Goal: Information Seeking & Learning: Learn about a topic

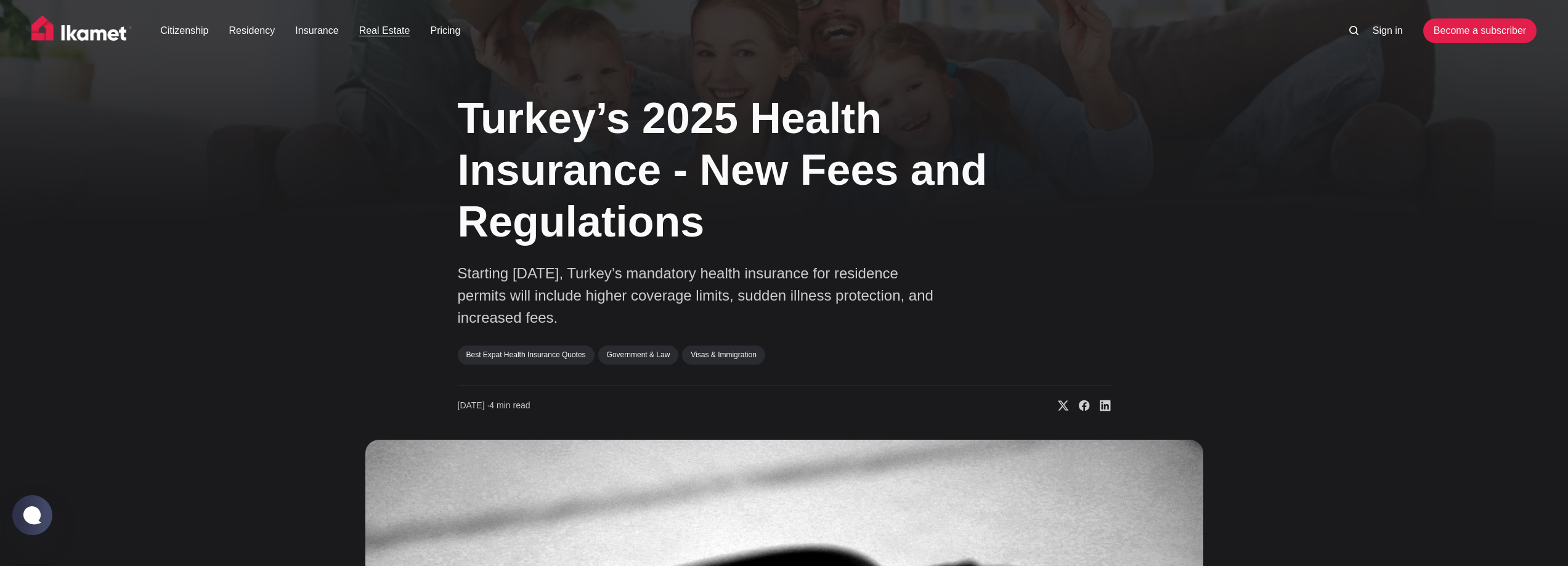
click at [389, 35] on link "Real Estate" at bounding box center [385, 31] width 51 height 15
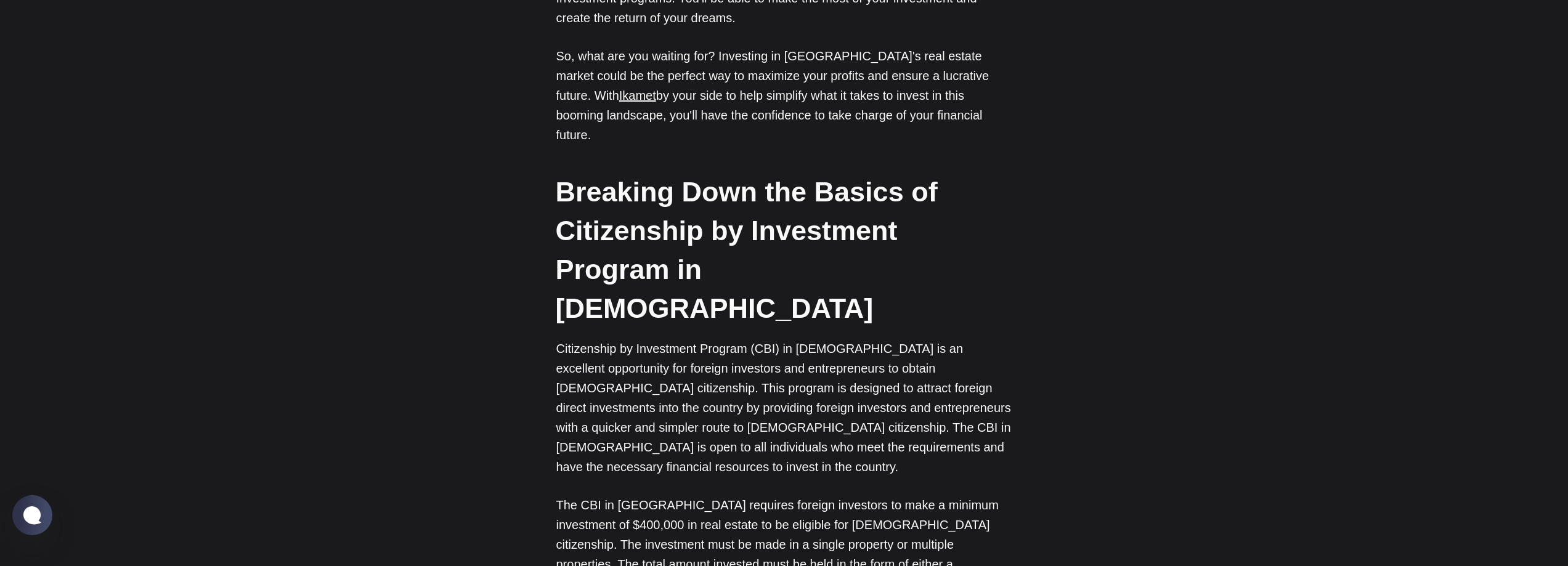
scroll to position [1047, 0]
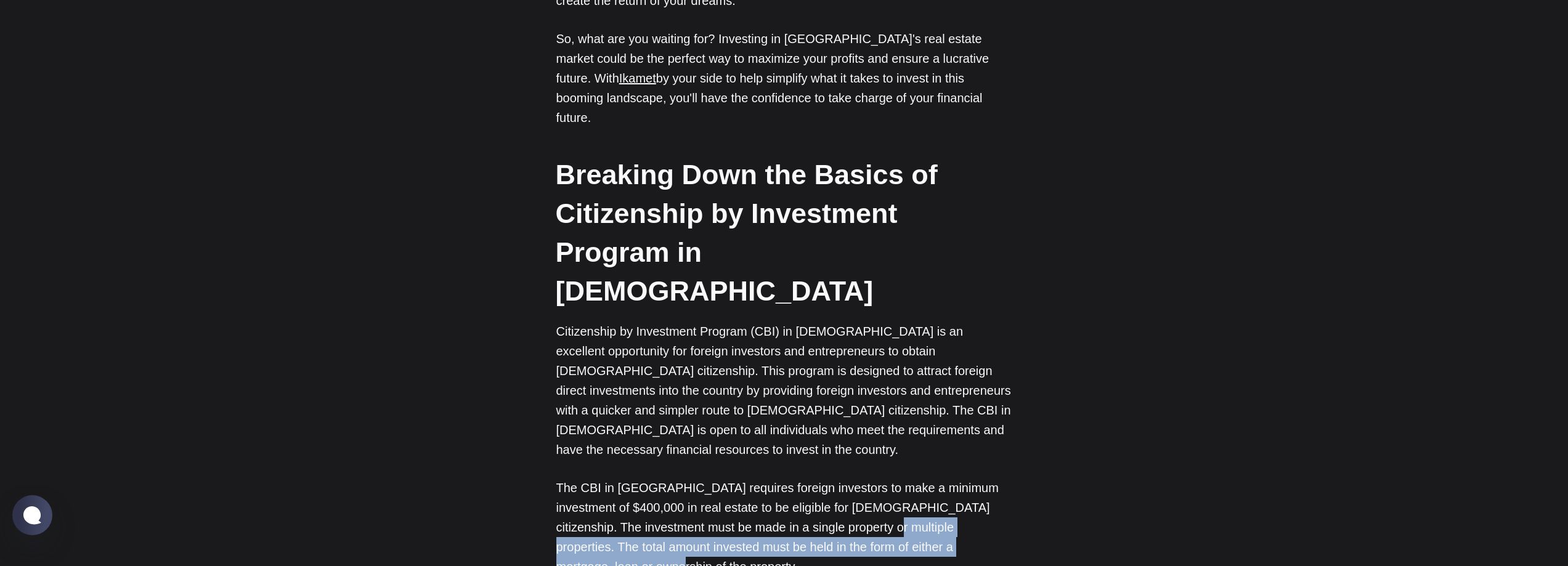
drag, startPoint x: 820, startPoint y: 412, endPoint x: 981, endPoint y: 428, distance: 161.8
click at [981, 478] on p "The CBI in Turkey requires foreign investors to make a minimum investment of $4…" at bounding box center [784, 527] width 456 height 98
drag, startPoint x: 968, startPoint y: 431, endPoint x: 823, endPoint y: 403, distance: 147.7
click at [823, 478] on p "The CBI in Turkey requires foreign investors to make a minimum investment of $4…" at bounding box center [784, 527] width 456 height 98
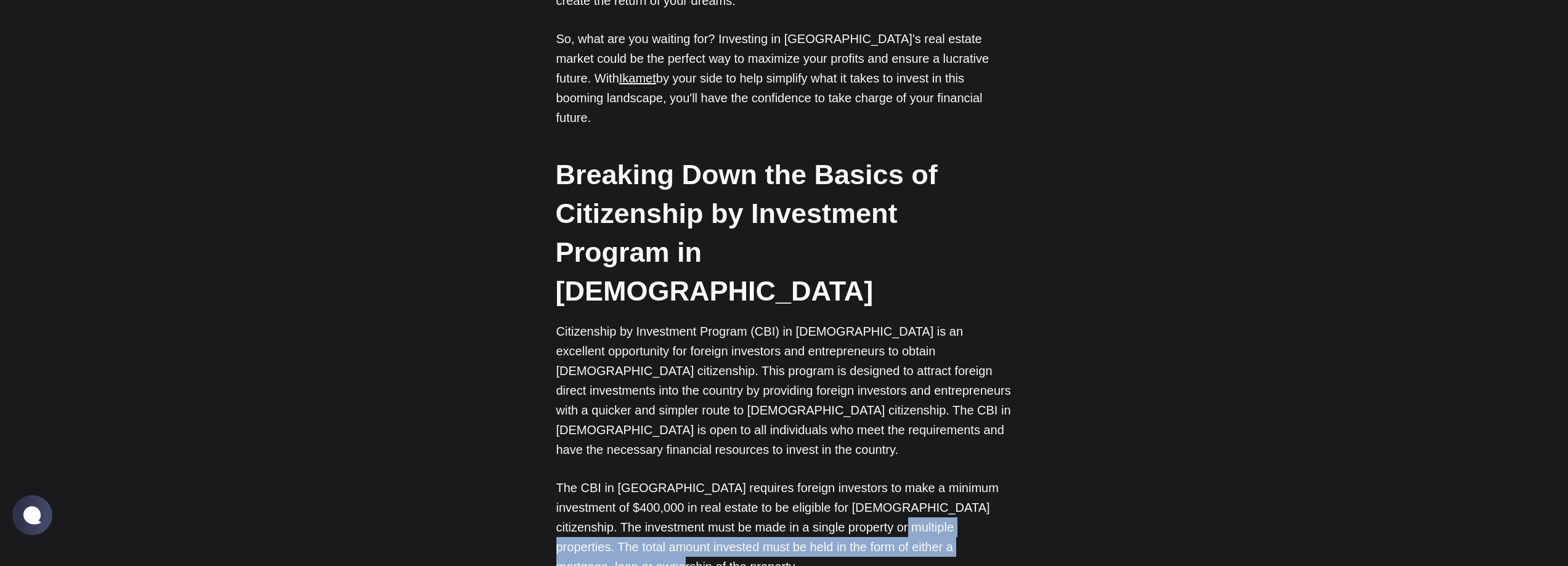
click at [826, 478] on p "The CBI in Turkey requires foreign investors to make a minimum investment of $4…" at bounding box center [784, 527] width 456 height 98
drag, startPoint x: 823, startPoint y: 410, endPoint x: 792, endPoint y: 422, distance: 33.2
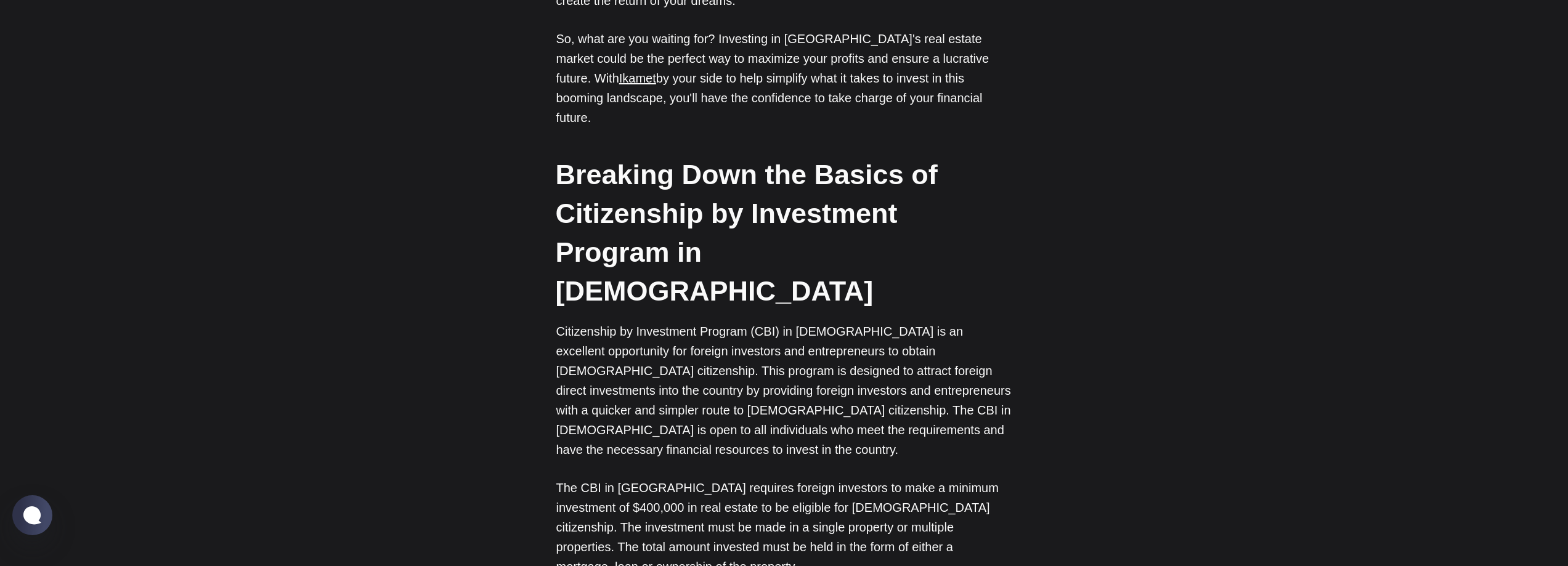
drag, startPoint x: 560, startPoint y: 495, endPoint x: 783, endPoint y: 485, distance: 223.2
drag, startPoint x: 785, startPoint y: 488, endPoint x: 897, endPoint y: 522, distance: 117.0
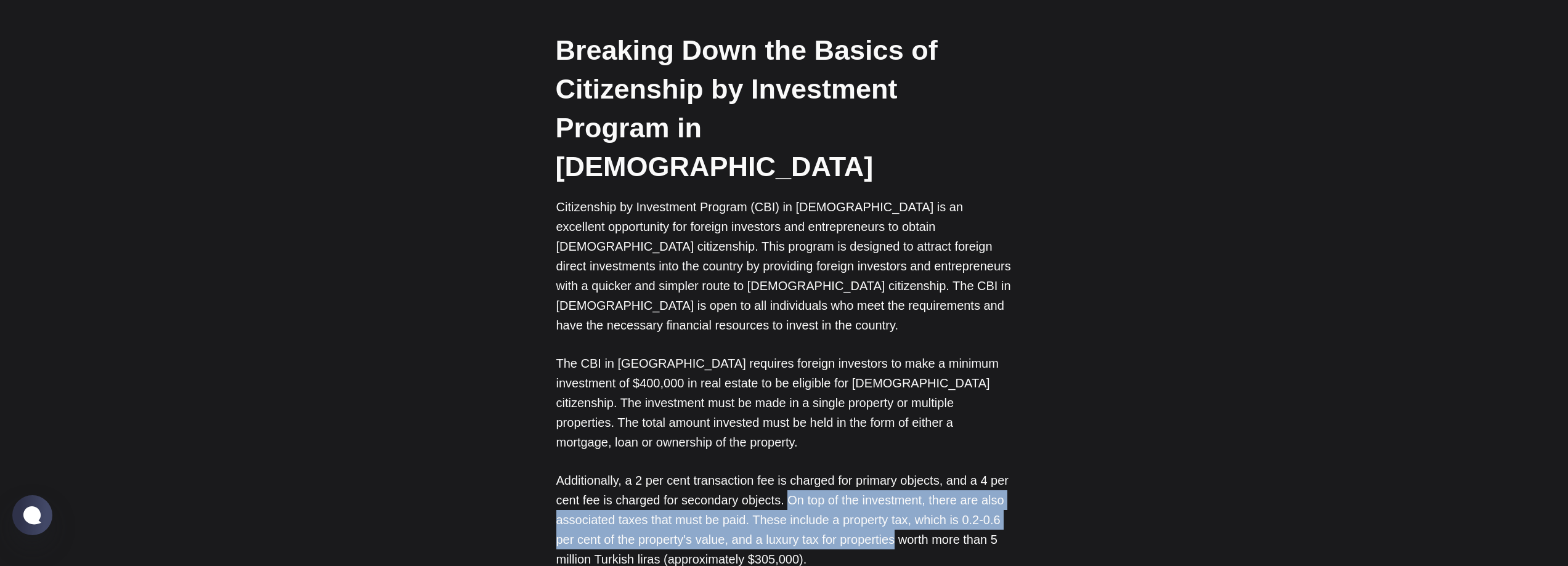
scroll to position [1293, 0]
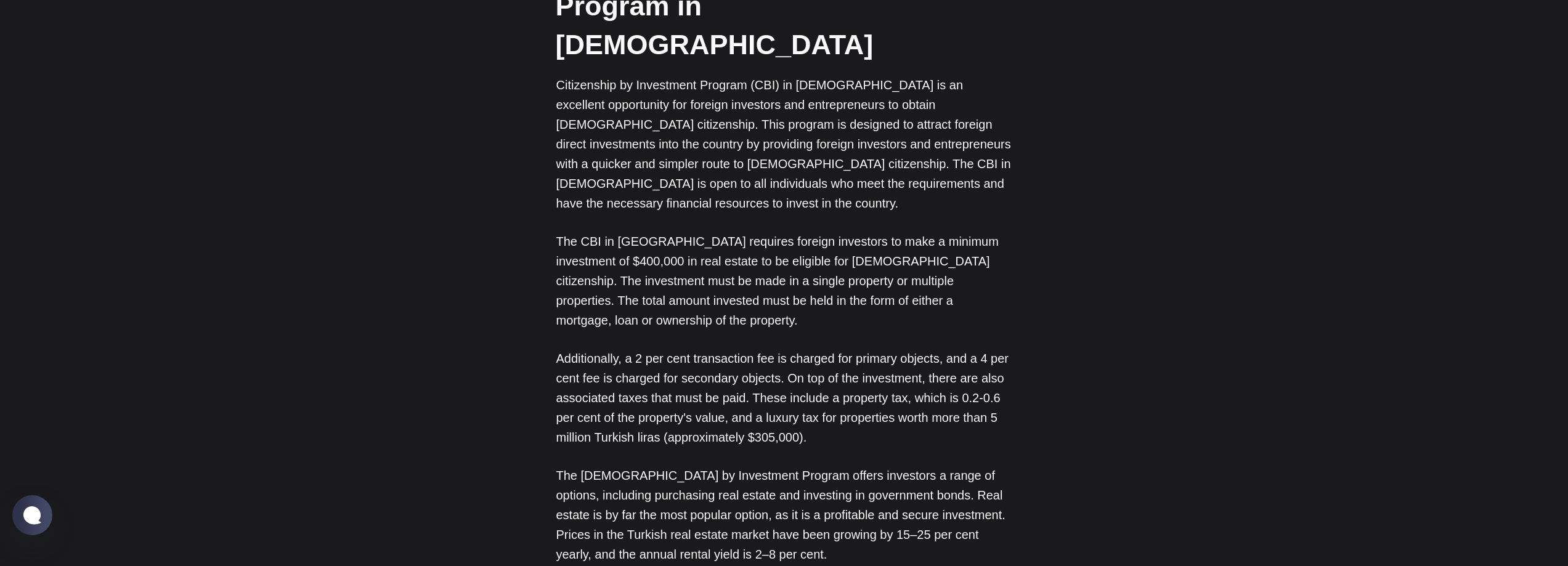
click at [646, 349] on p "Additionally, a 2 per cent transaction fee is charged for primary objects, and …" at bounding box center [784, 398] width 456 height 98
drag, startPoint x: 554, startPoint y: 334, endPoint x: 758, endPoint y: 420, distance: 221.4
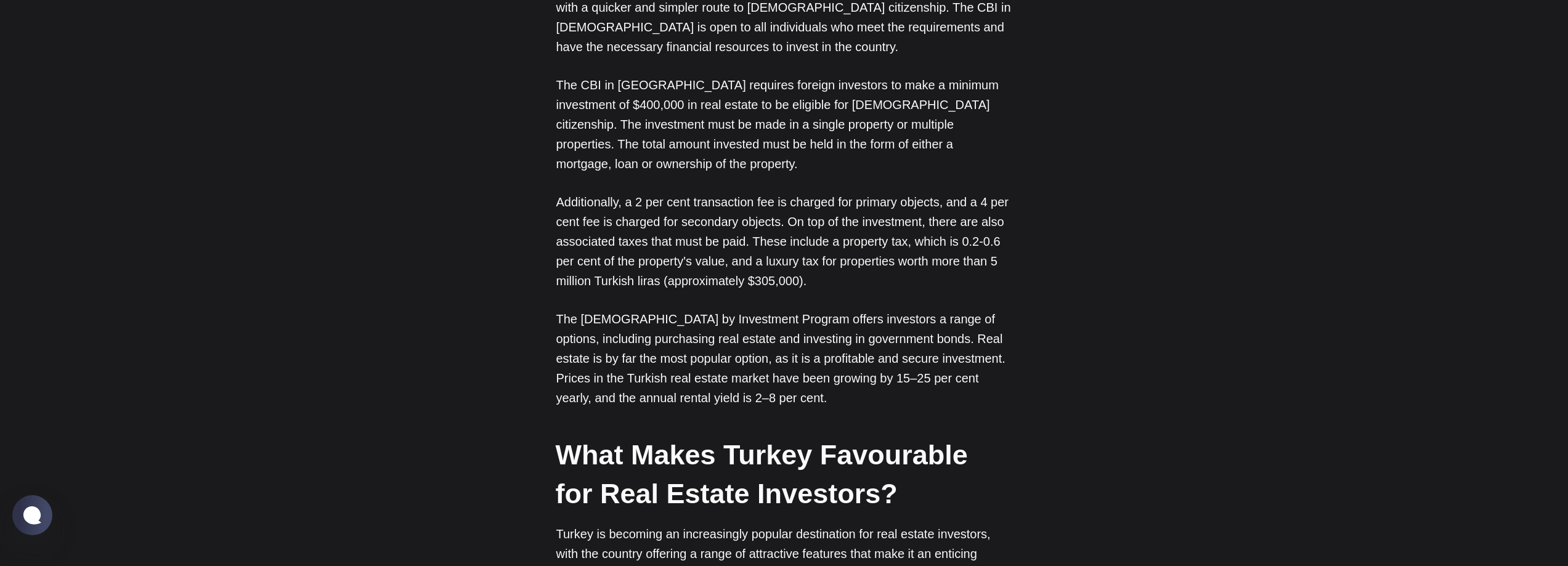
scroll to position [1540, 0]
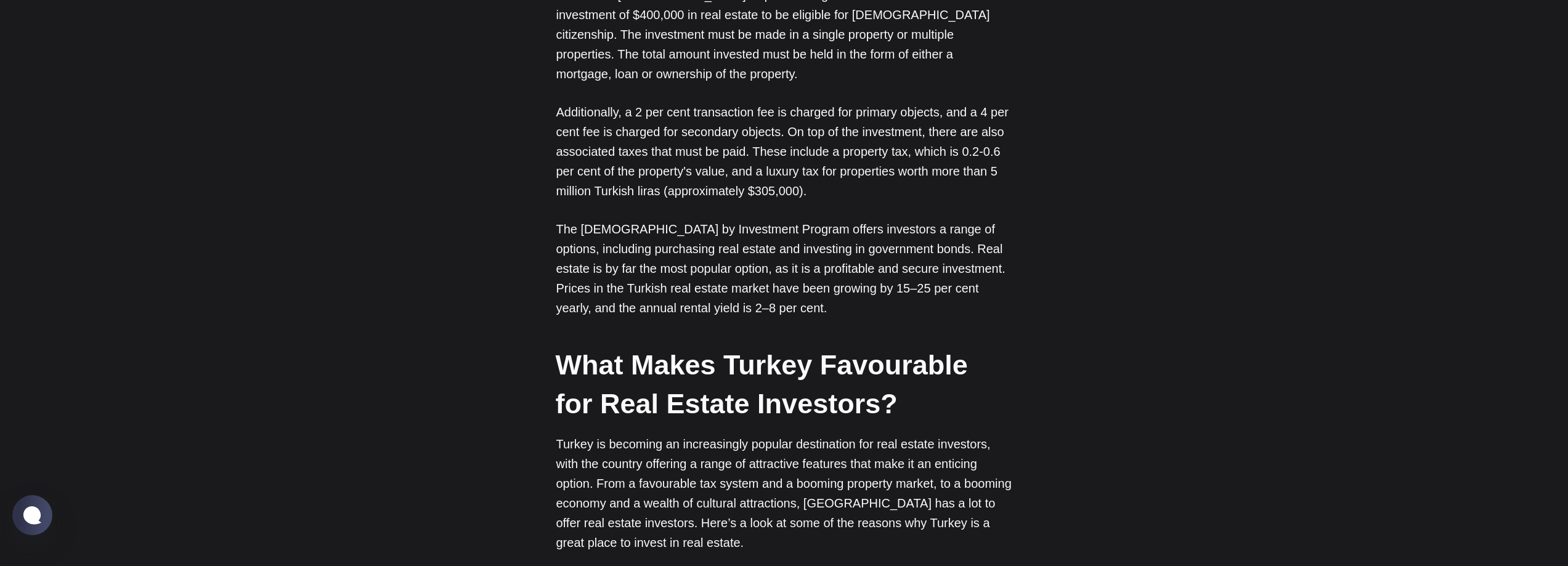
click at [881, 346] on h2 "What Makes Turkey Favourable for Real Estate Investors?" at bounding box center [783, 384] width 456 height 77
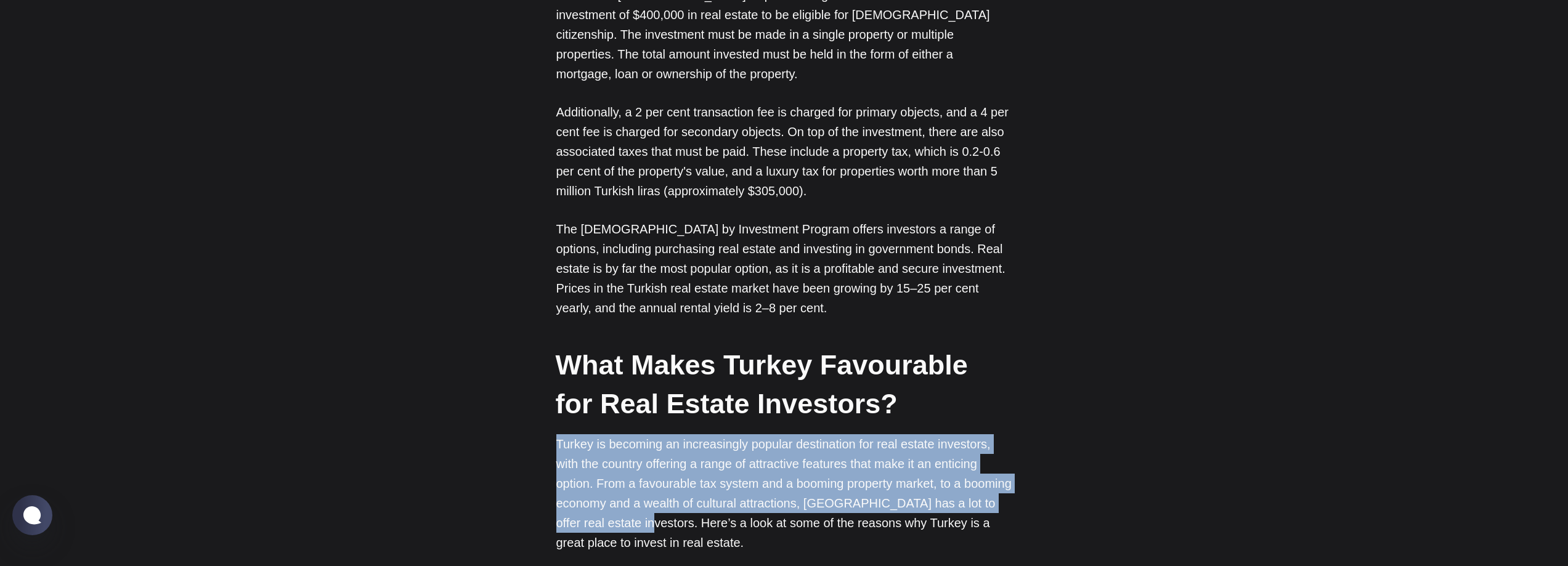
drag, startPoint x: 552, startPoint y: 302, endPoint x: 663, endPoint y: 386, distance: 139.2
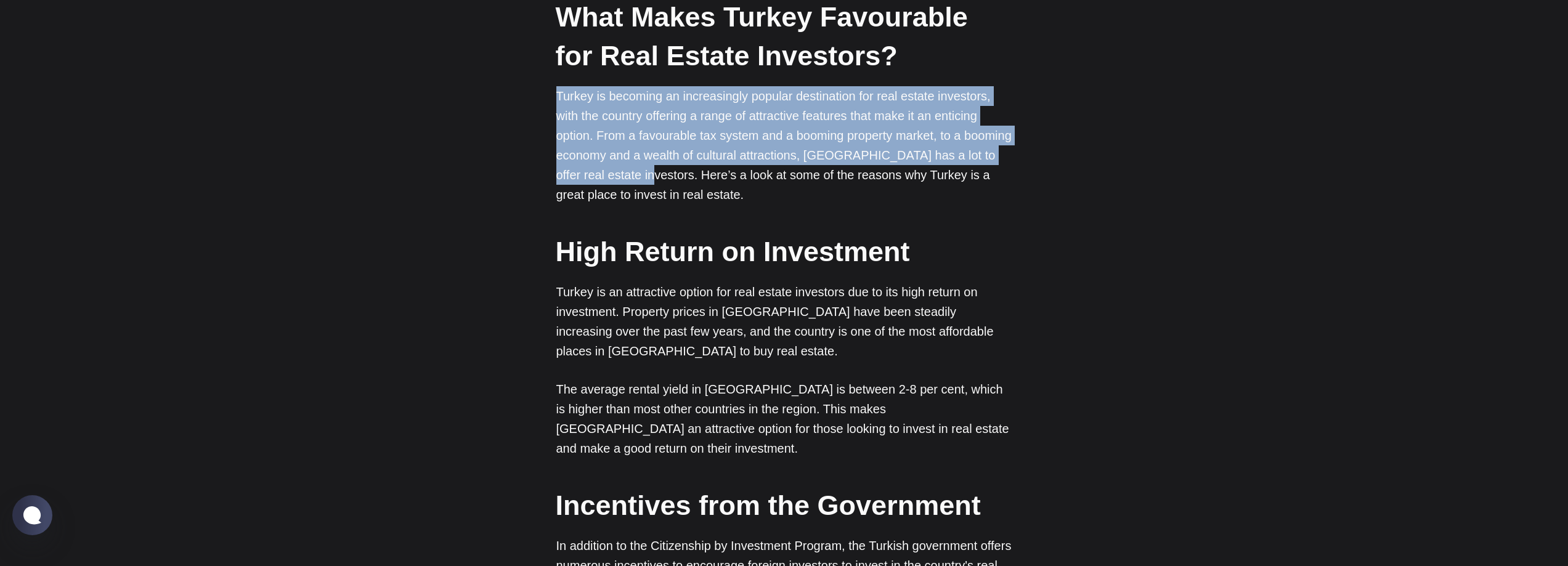
scroll to position [1971, 0]
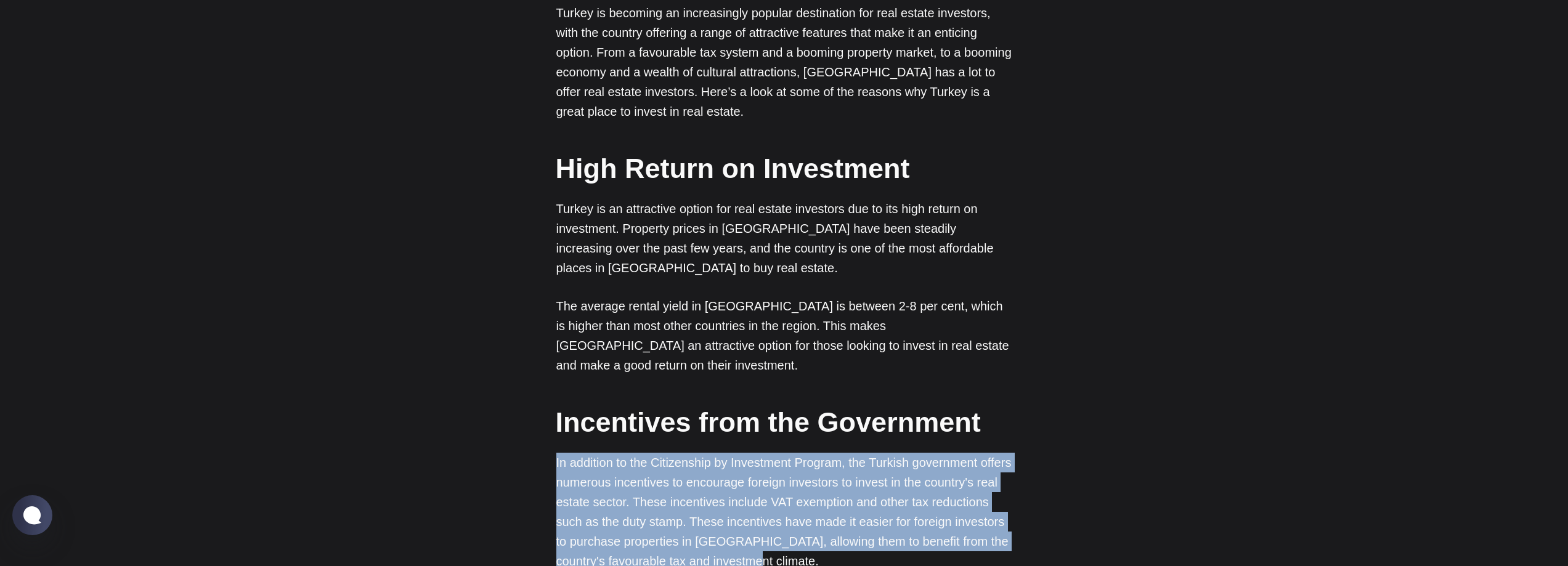
drag, startPoint x: 552, startPoint y: 306, endPoint x: 798, endPoint y: 412, distance: 267.9
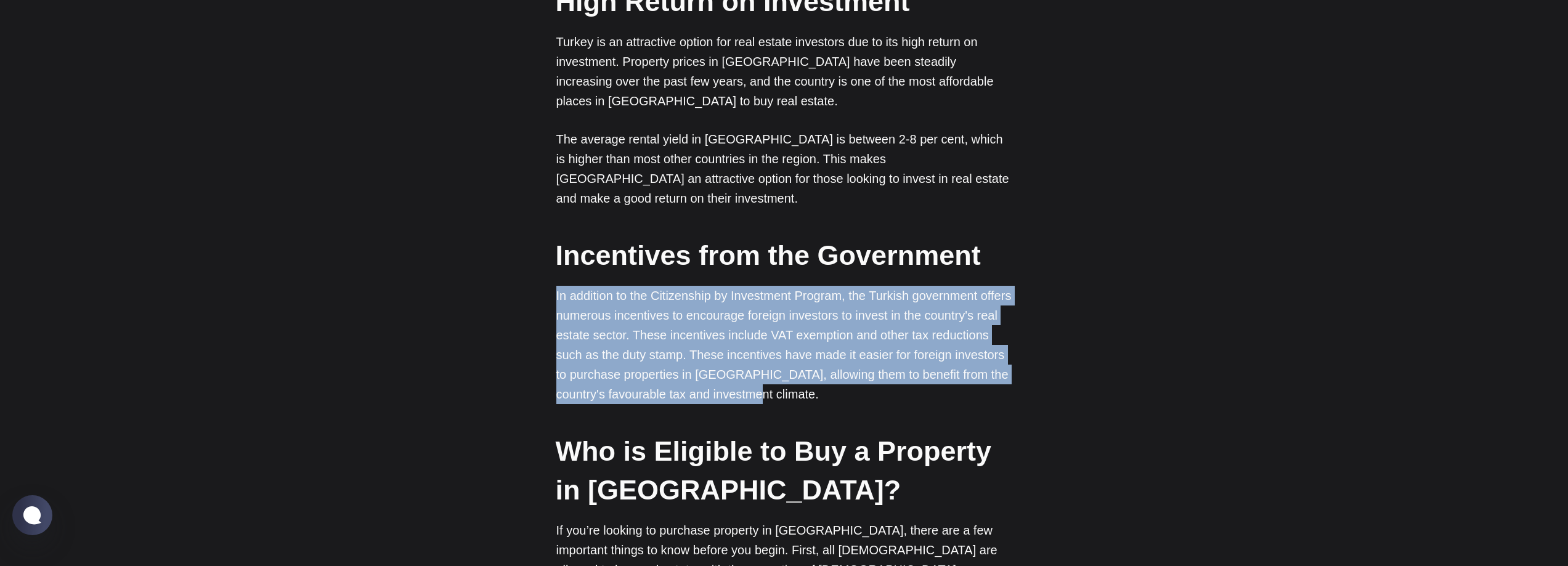
scroll to position [2279, 0]
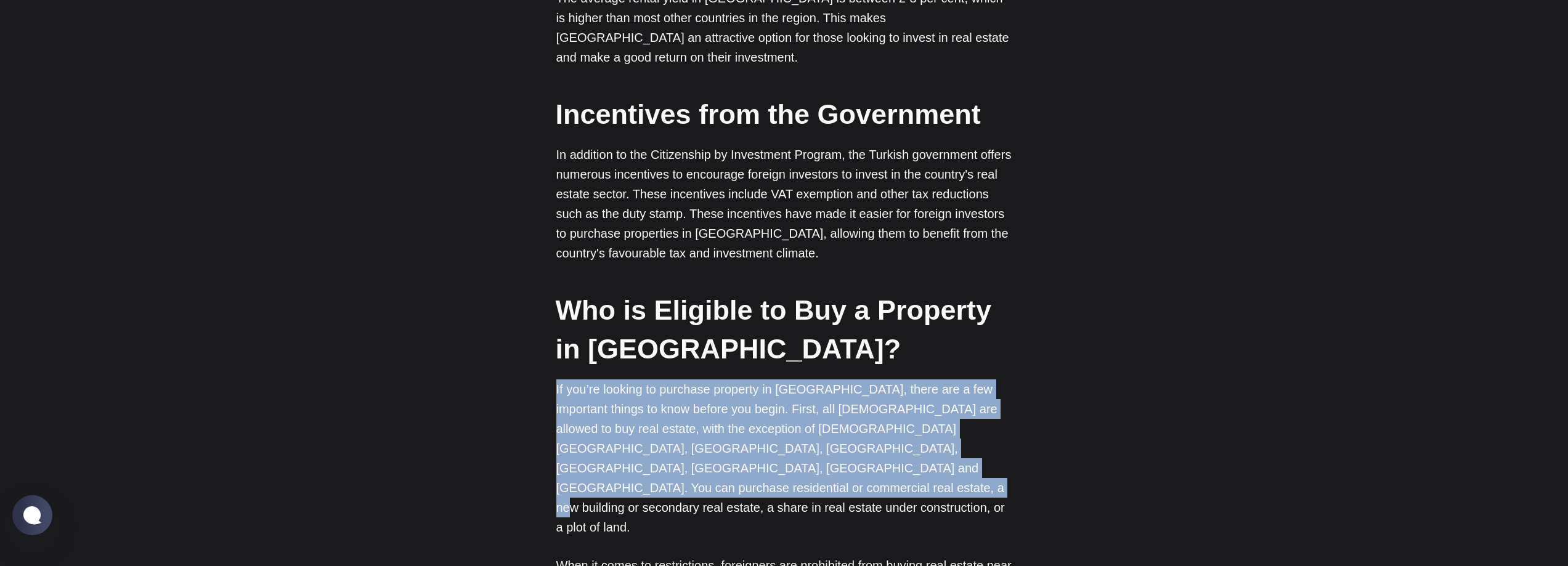
drag, startPoint x: 551, startPoint y: 238, endPoint x: 1010, endPoint y: 306, distance: 464.0
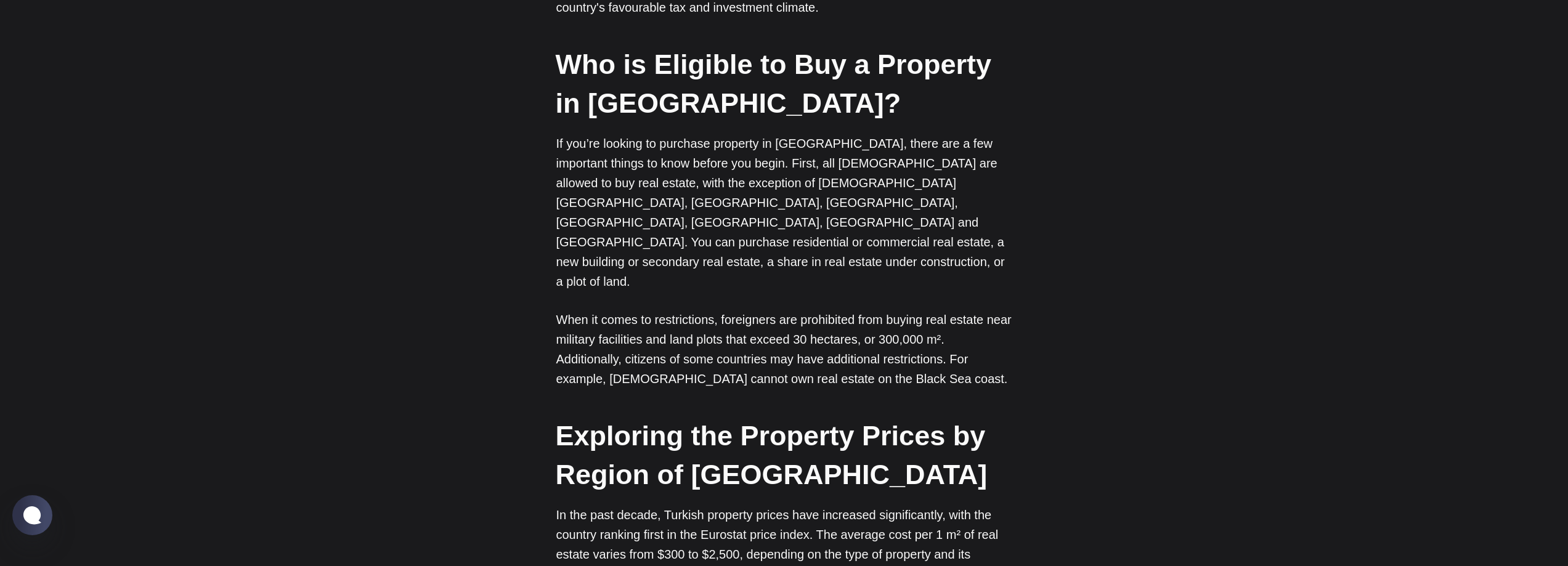
scroll to position [2525, 0]
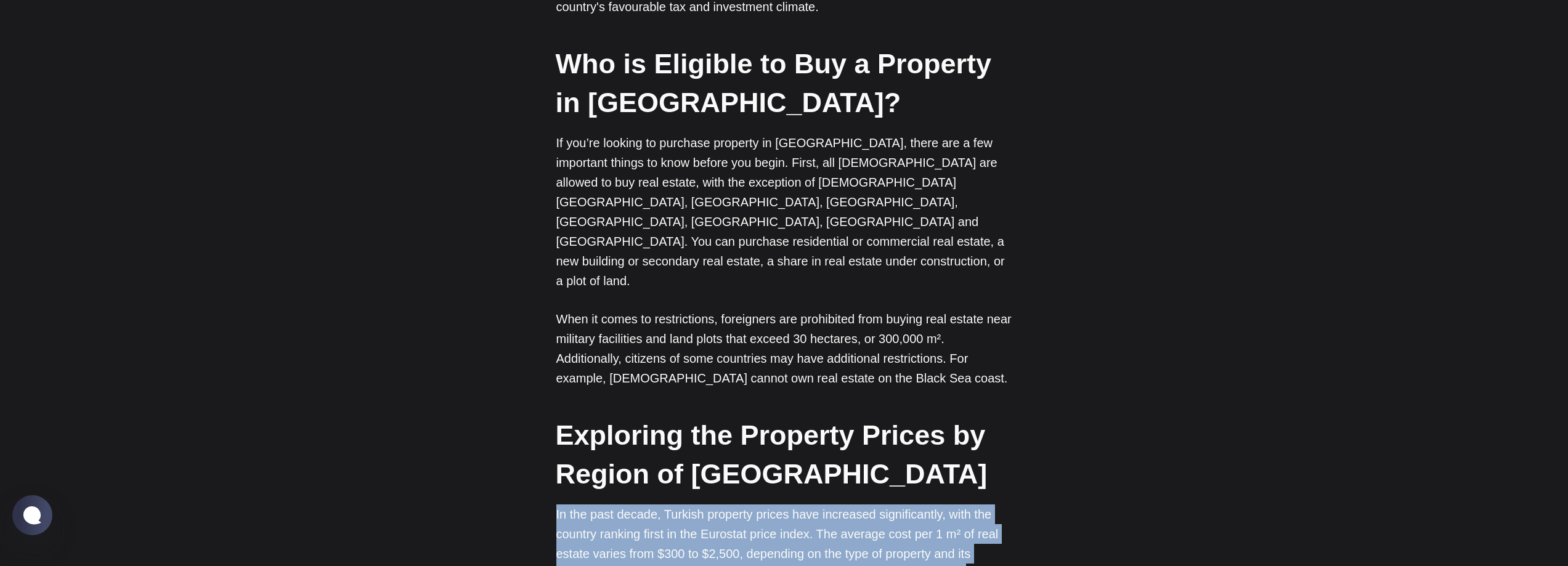
drag, startPoint x: 553, startPoint y: 301, endPoint x: 609, endPoint y: 390, distance: 105.2
click at [609, 390] on div "Turkey is an amazing country with a lot to offer its residents and visitors. Fr…" at bounding box center [784, 426] width 995 height 4373
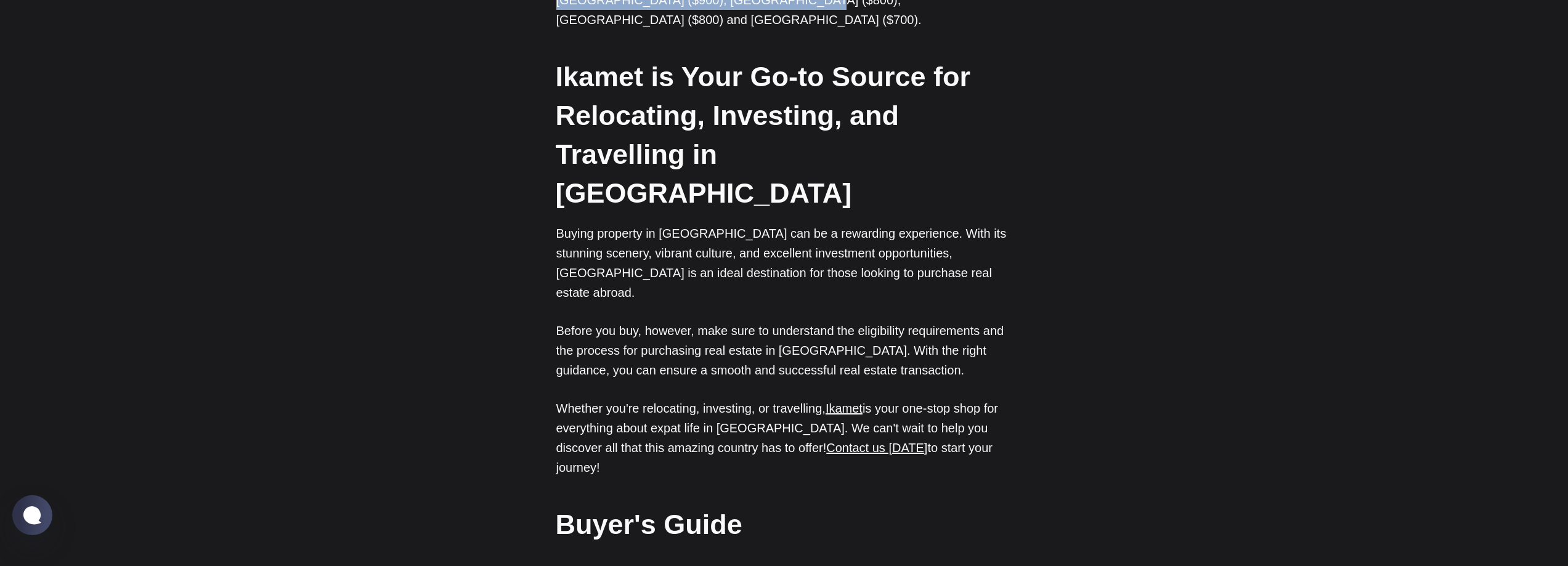
scroll to position [3202, 0]
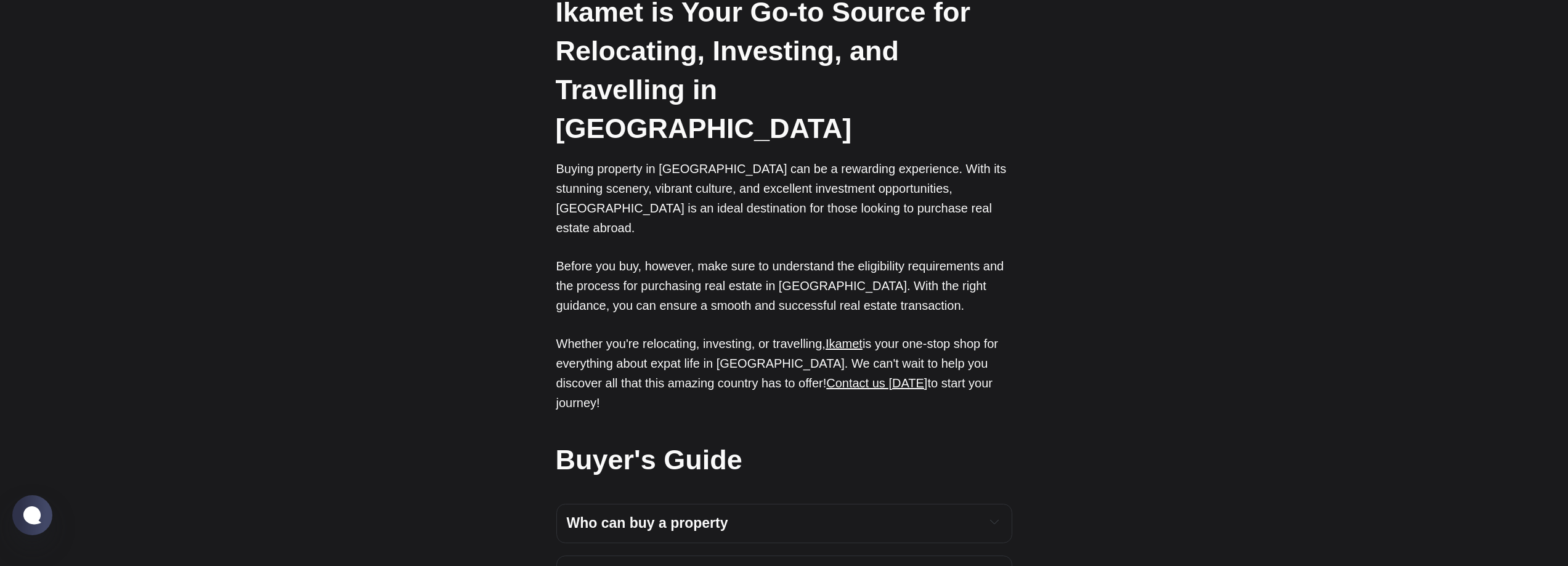
click at [708, 515] on strong "Who can buy a property" at bounding box center [647, 523] width 161 height 16
click at [698, 556] on strong "Property prices by region" at bounding box center [653, 575] width 172 height 16
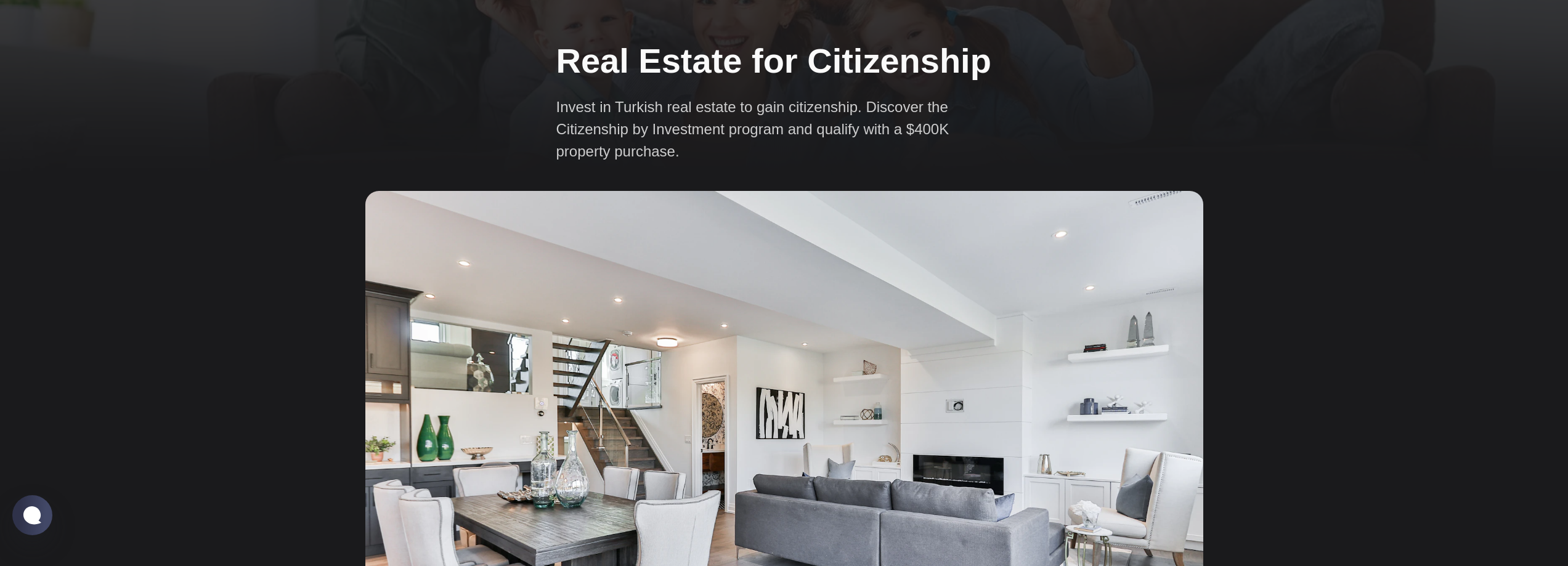
scroll to position [0, 0]
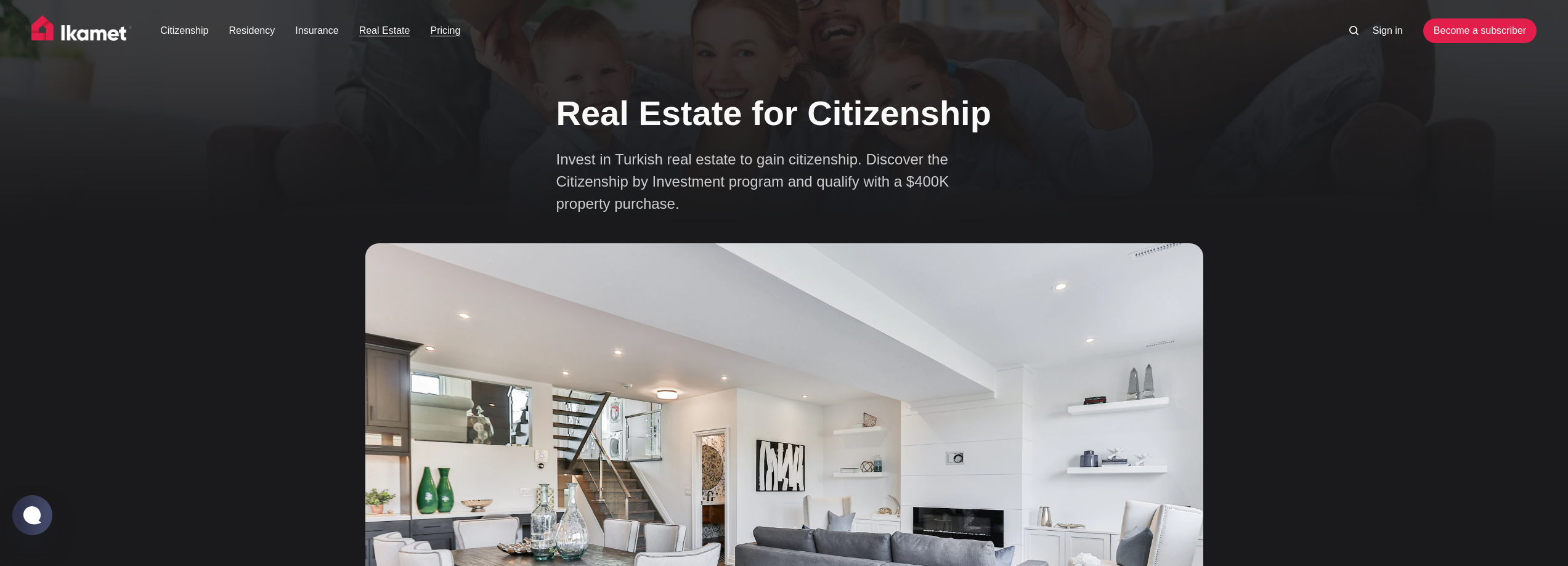
click at [443, 32] on link "Pricing" at bounding box center [444, 31] width 30 height 15
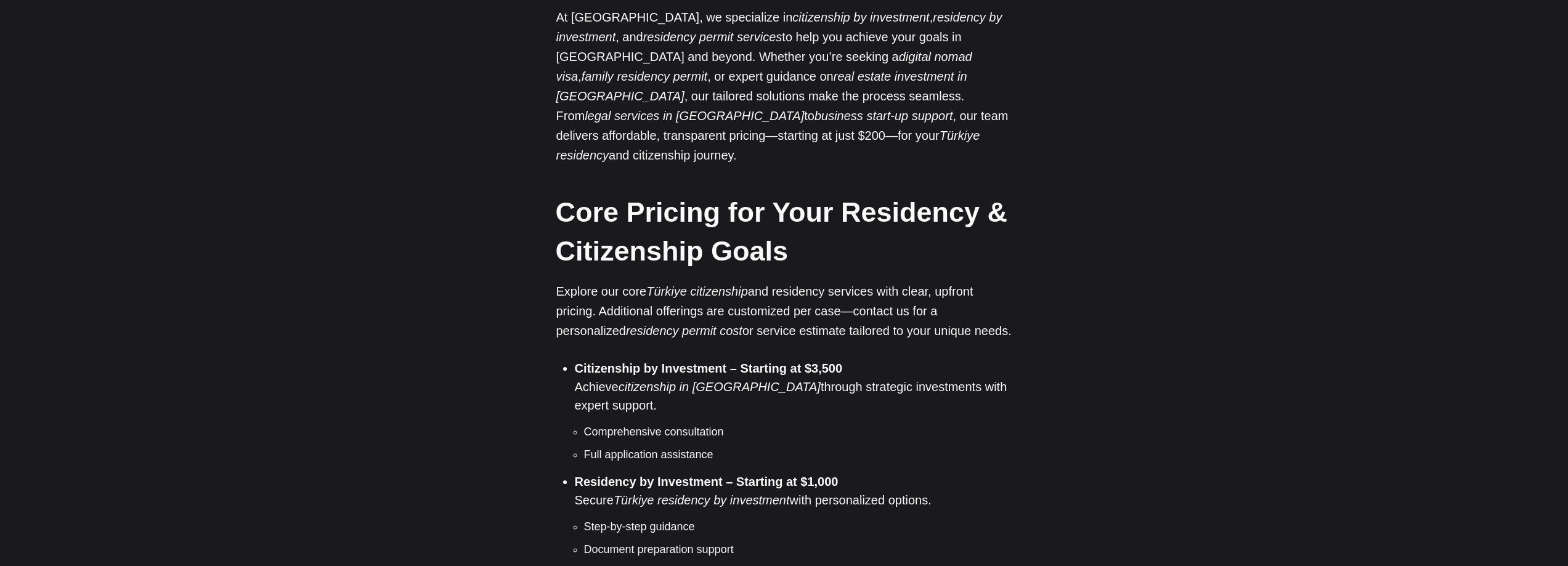
scroll to position [801, 0]
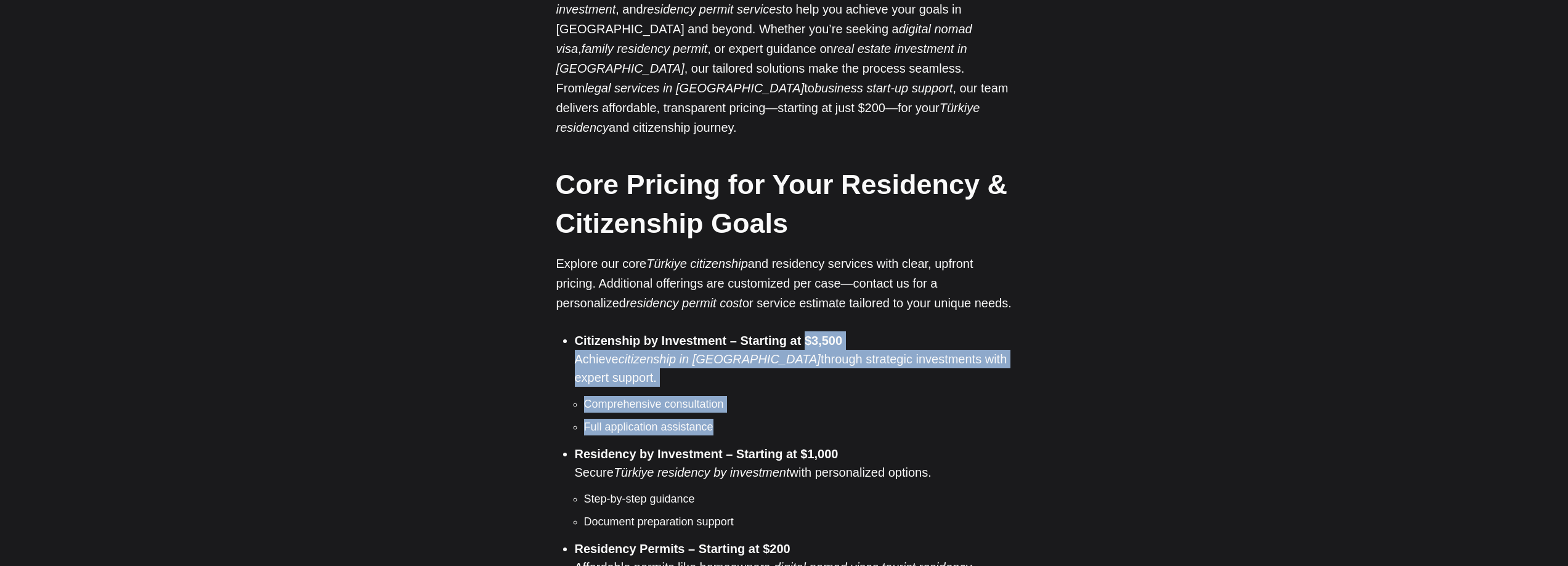
drag, startPoint x: 804, startPoint y: 324, endPoint x: 716, endPoint y: 384, distance: 106.5
click at [716, 384] on li "Citizenship by Investment – Starting at $3,500 Achieve citizenship in Türkiye t…" at bounding box center [793, 383] width 438 height 104
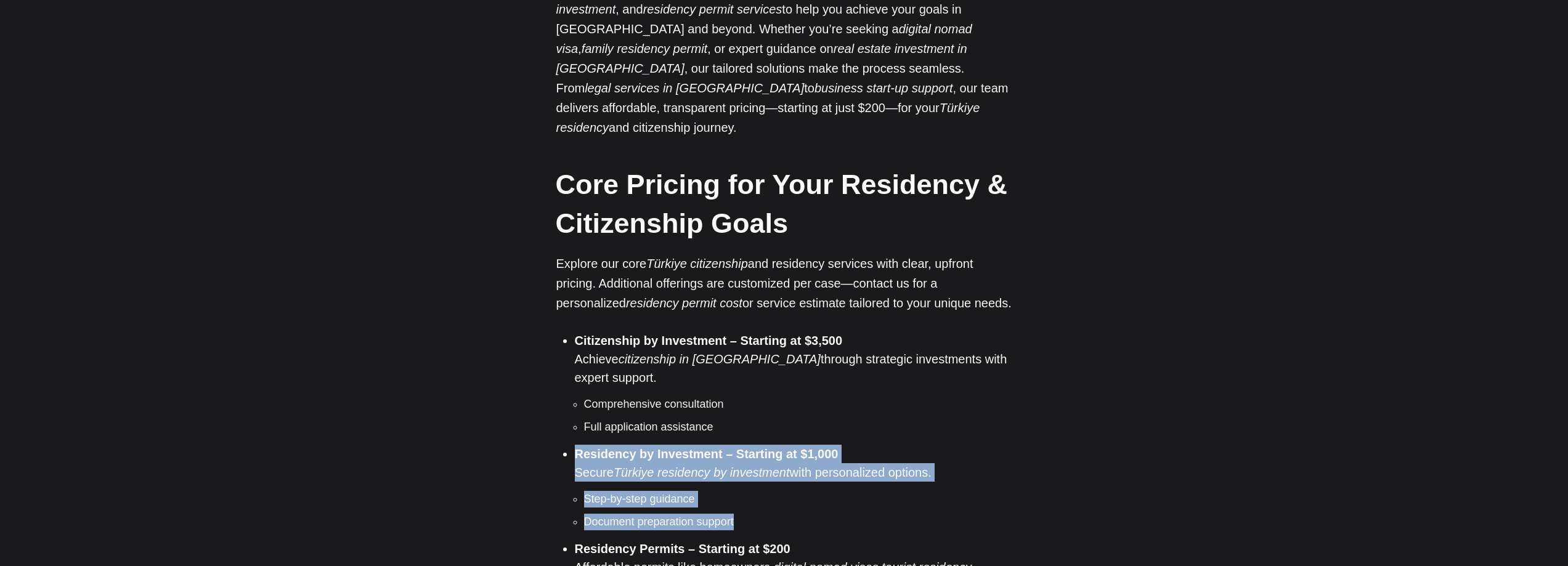
drag, startPoint x: 573, startPoint y: 419, endPoint x: 583, endPoint y: 420, distance: 10.0
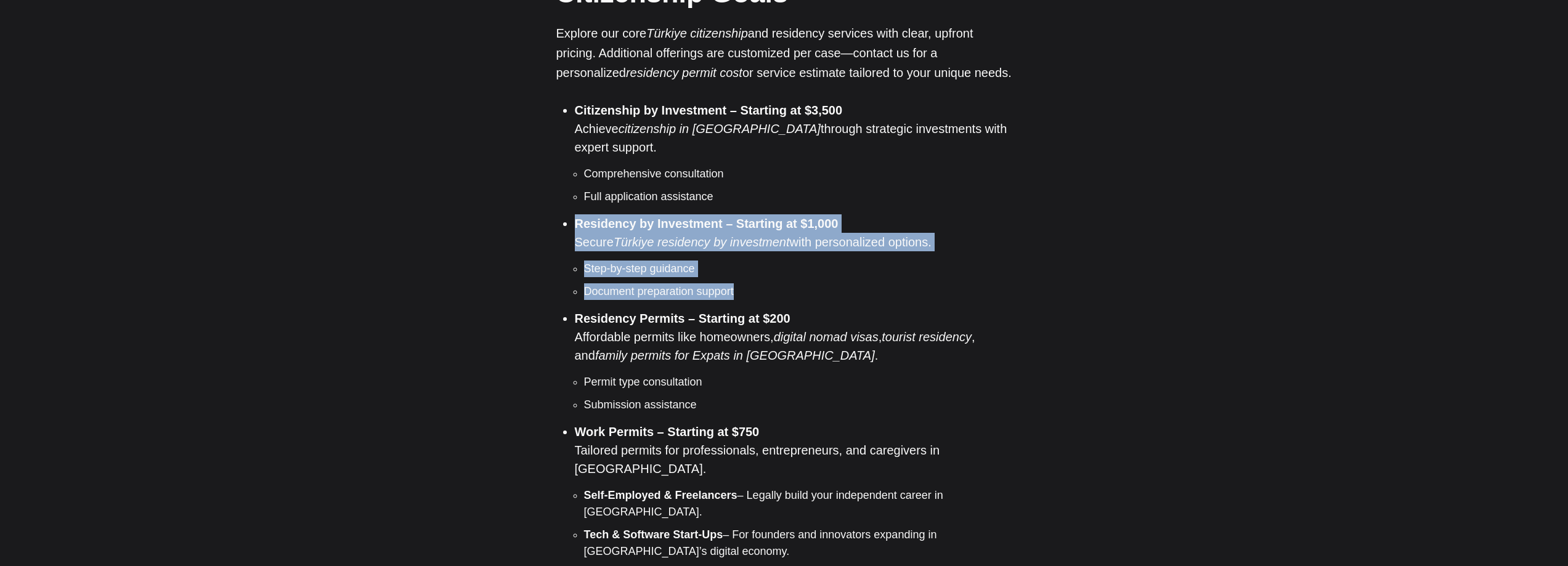
scroll to position [1047, 0]
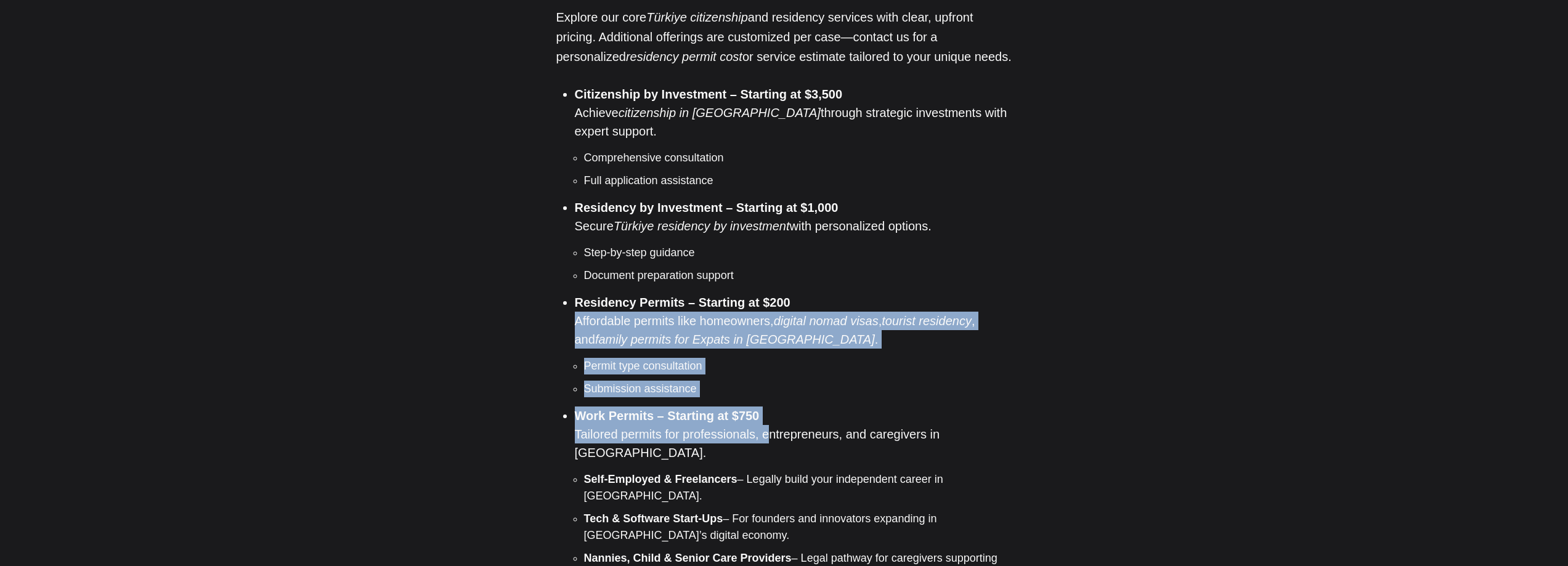
drag, startPoint x: 573, startPoint y: 285, endPoint x: 764, endPoint y: 389, distance: 217.5
click at [764, 389] on ul "Citizenship by Investment – Starting at $3,500 Achieve citizenship in Türkiye t…" at bounding box center [789, 385] width 447 height 601
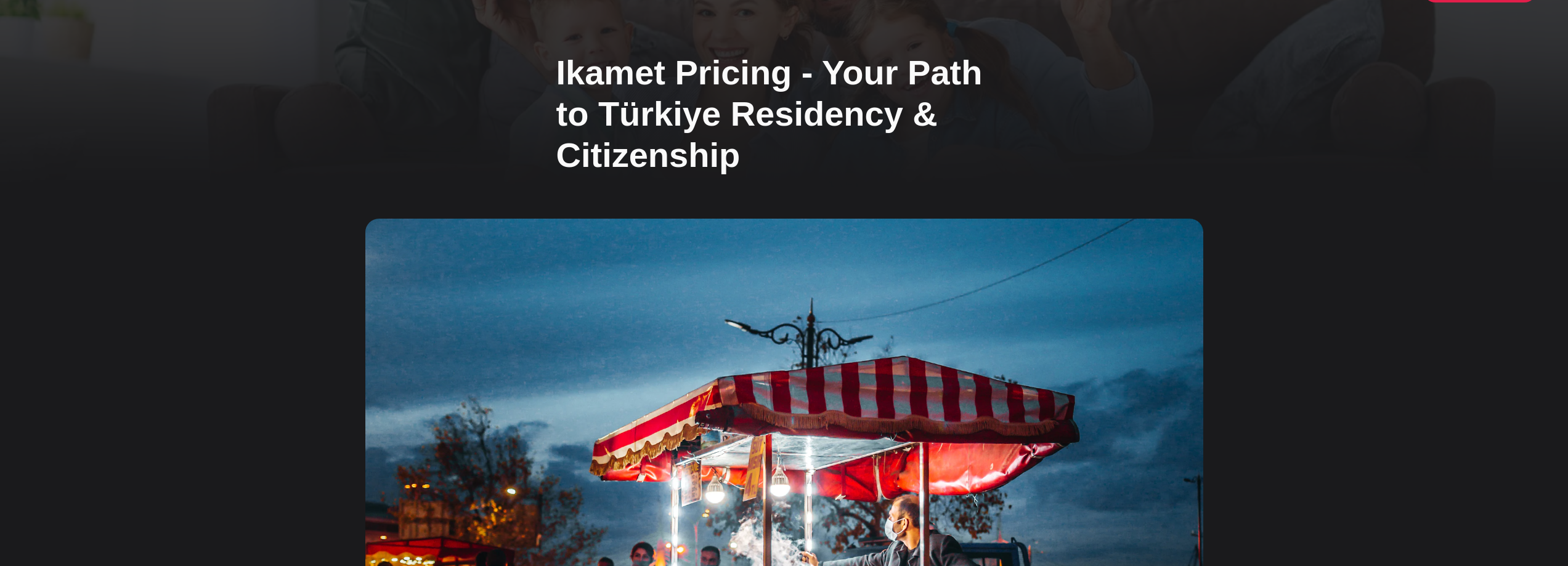
scroll to position [0, 0]
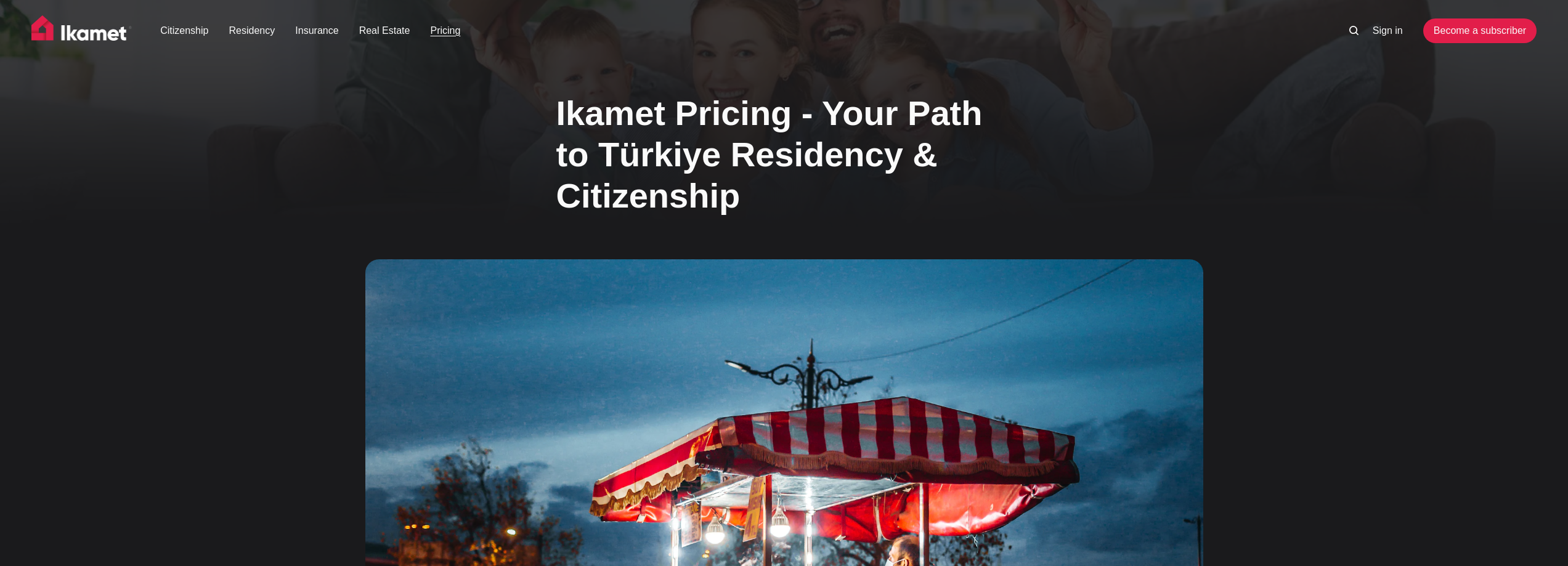
click at [111, 32] on img at bounding box center [82, 31] width 101 height 31
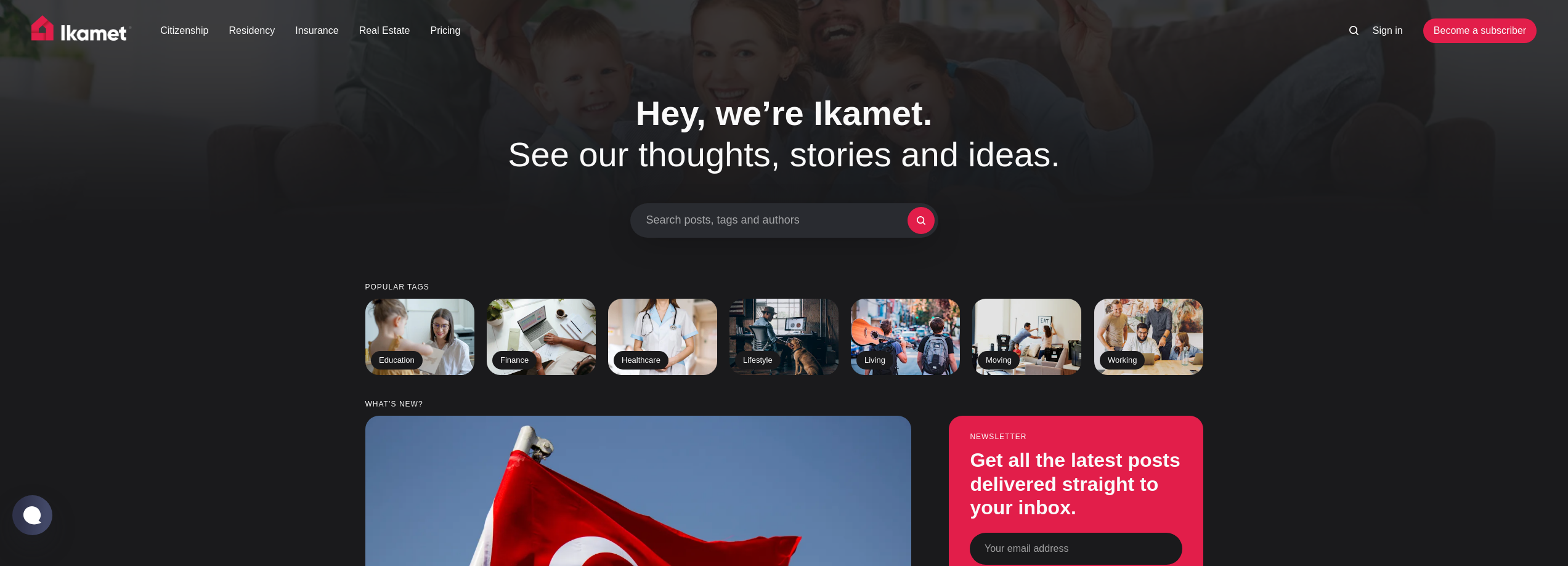
drag, startPoint x: 132, startPoint y: 36, endPoint x: 56, endPoint y: 37, distance: 76.0
click at [56, 37] on div "Citizenship Residency Insurance Real Estate Pricing Sign in Become a subscriber" at bounding box center [784, 35] width 1568 height 69
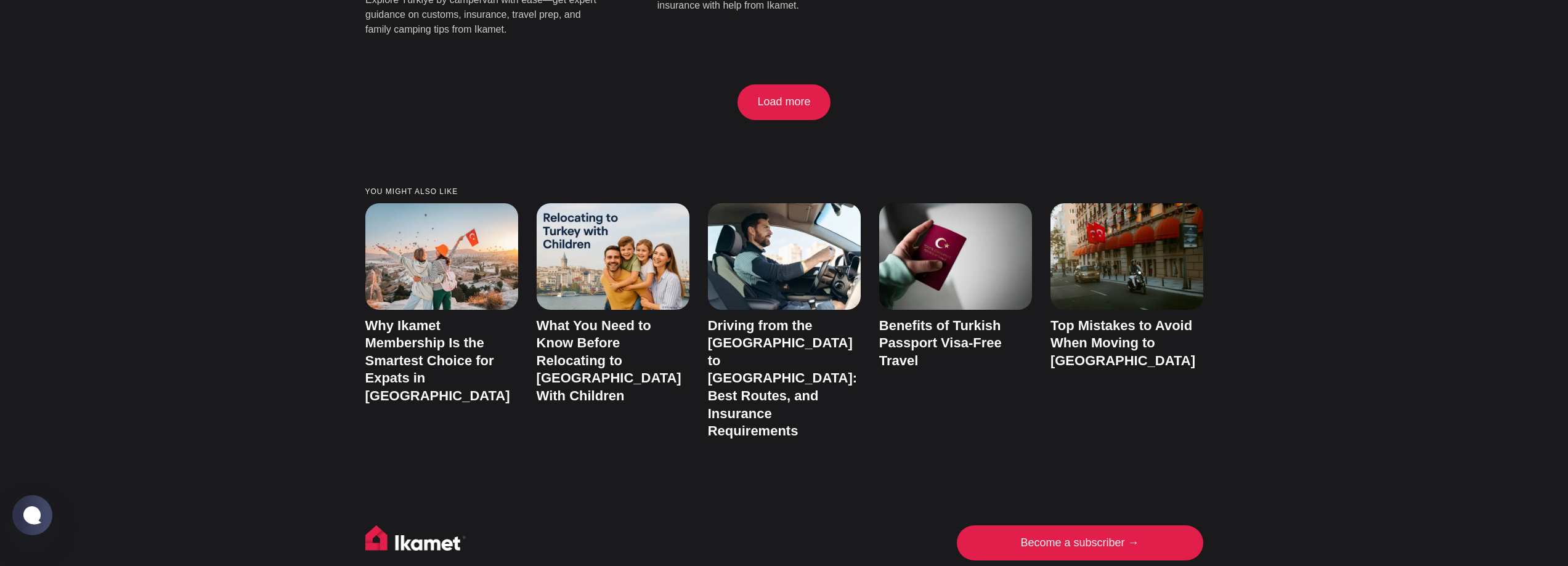
scroll to position [2941, 0]
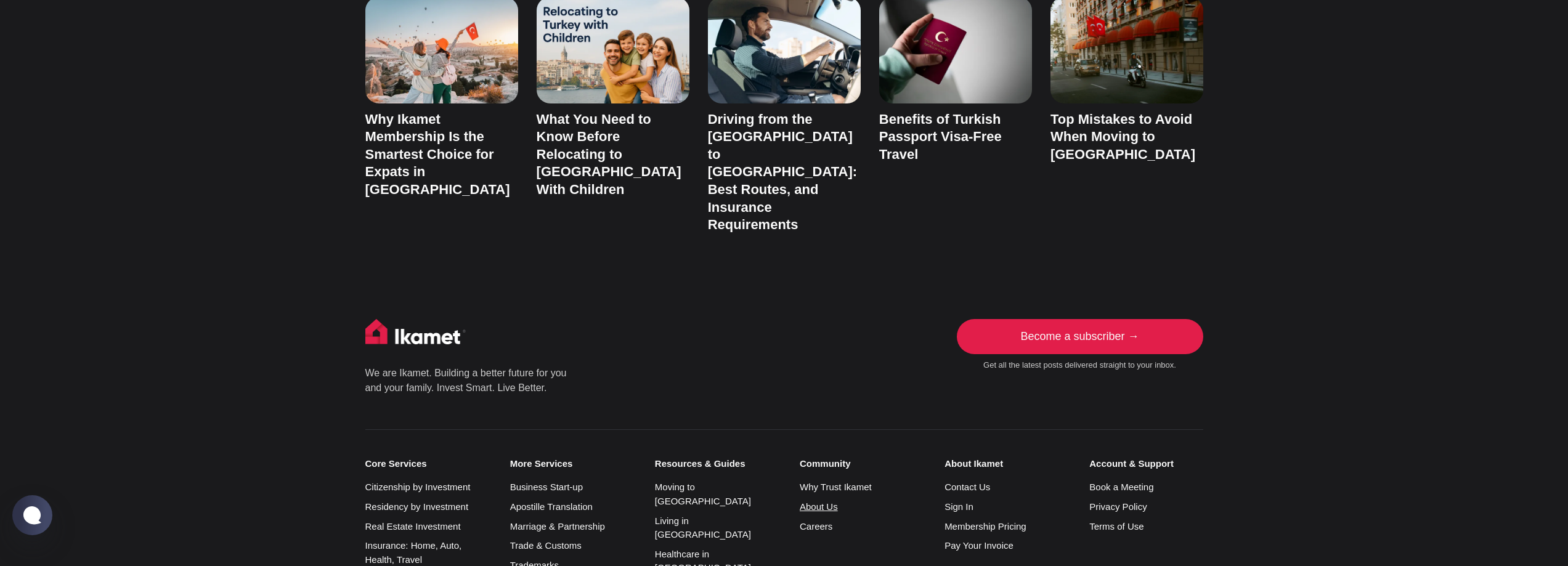
click at [808, 501] on link "About Us" at bounding box center [819, 507] width 38 height 11
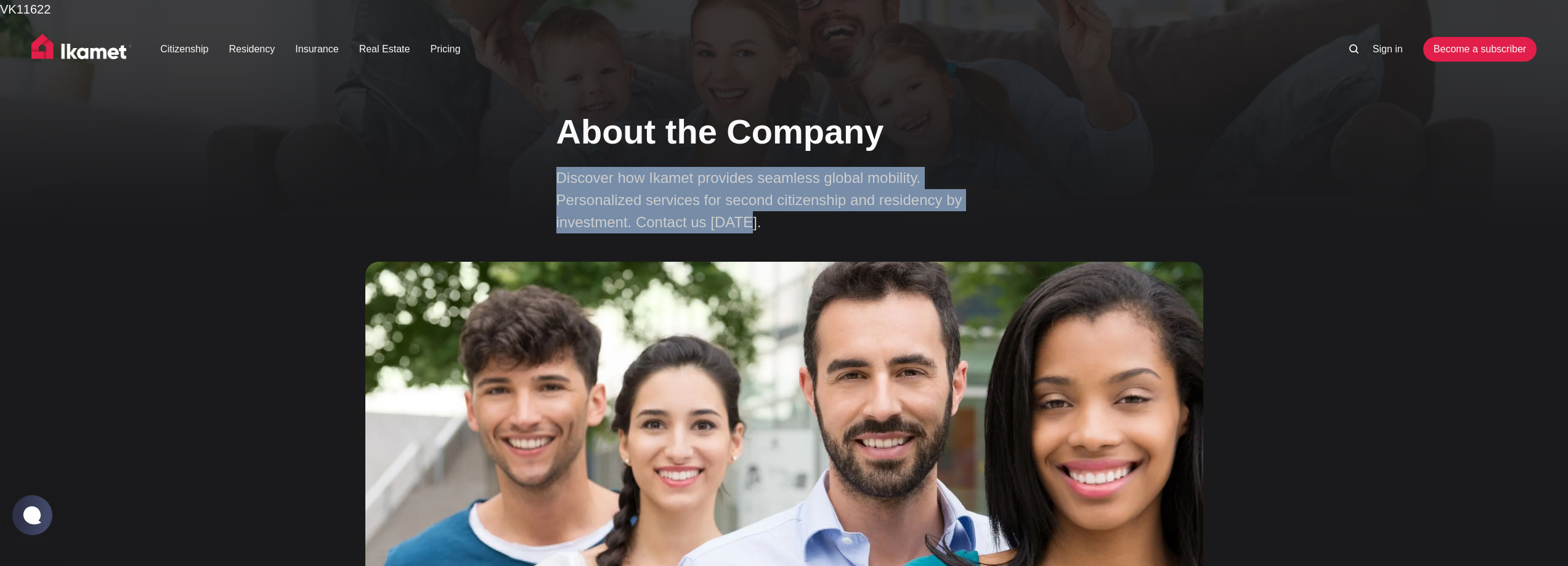
drag, startPoint x: 555, startPoint y: 180, endPoint x: 743, endPoint y: 228, distance: 194.0
click at [743, 228] on div "About the Company Discover how Ikamet provides seamless global mobility. Person…" at bounding box center [784, 420] width 995 height 643
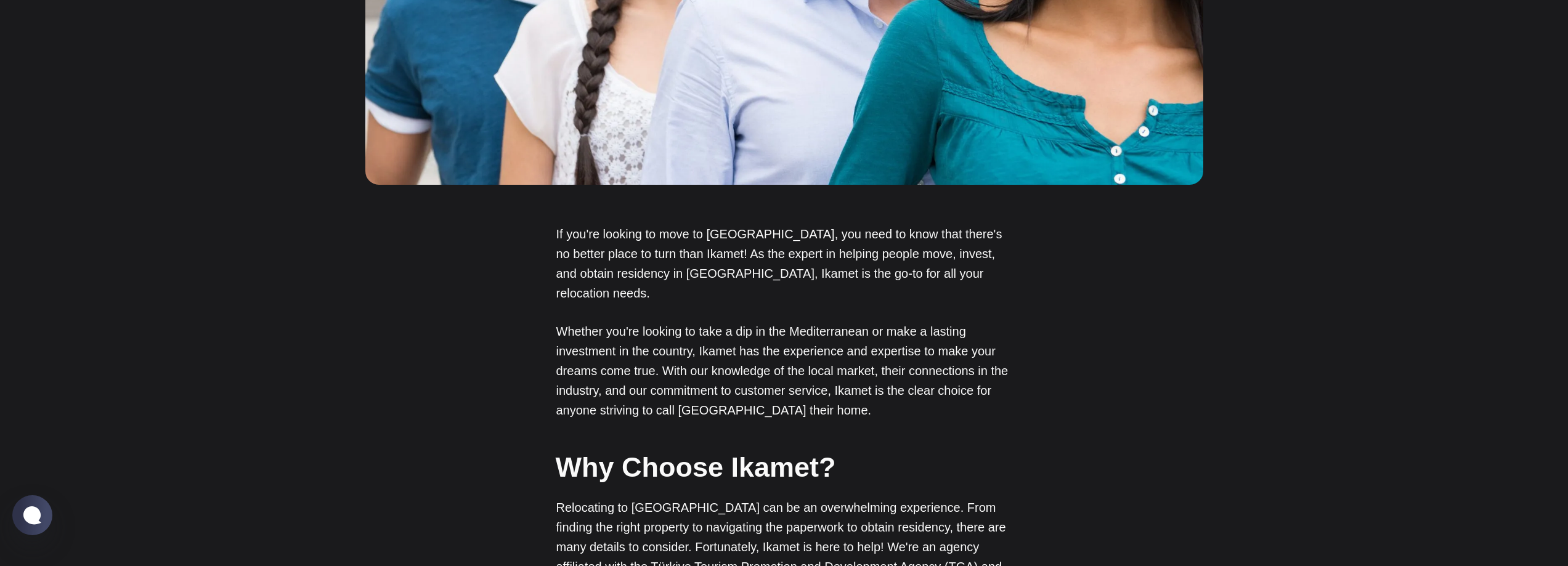
scroll to position [677, 0]
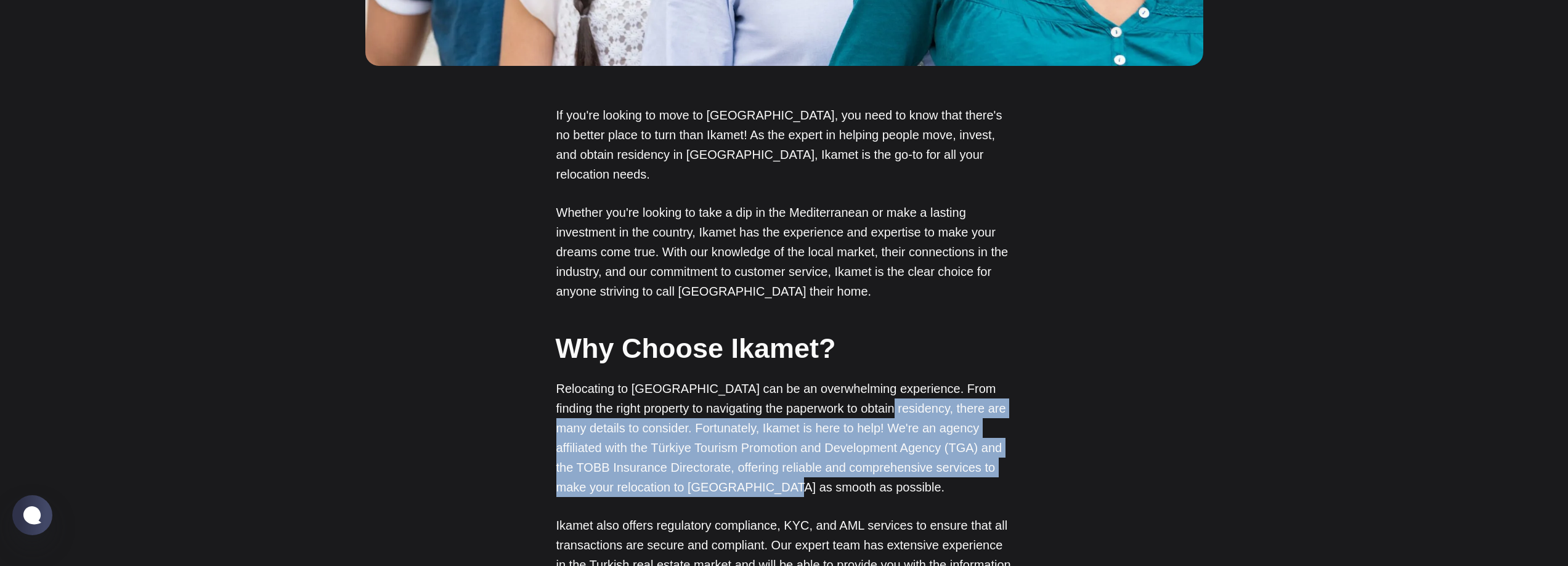
drag, startPoint x: 871, startPoint y: 393, endPoint x: 769, endPoint y: 475, distance: 130.9
click at [769, 475] on p "Relocating to Turkey can be an overwhelming experience. From finding the right …" at bounding box center [784, 438] width 456 height 118
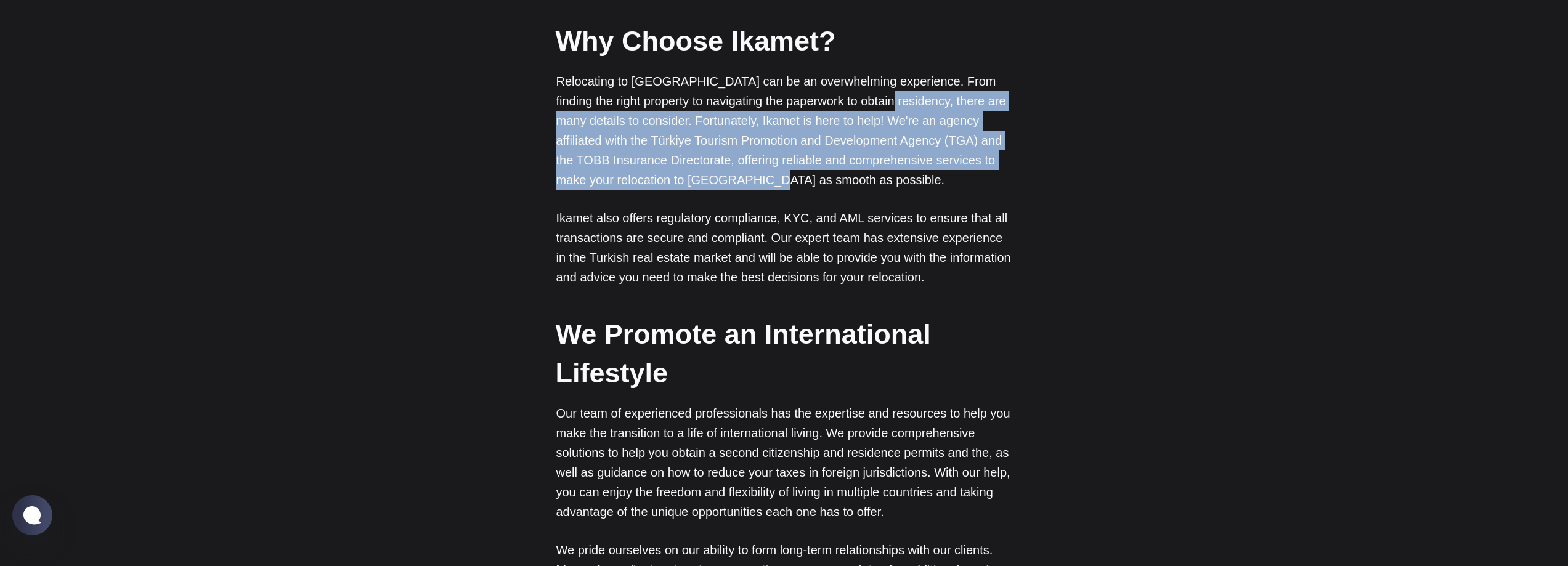
scroll to position [985, 0]
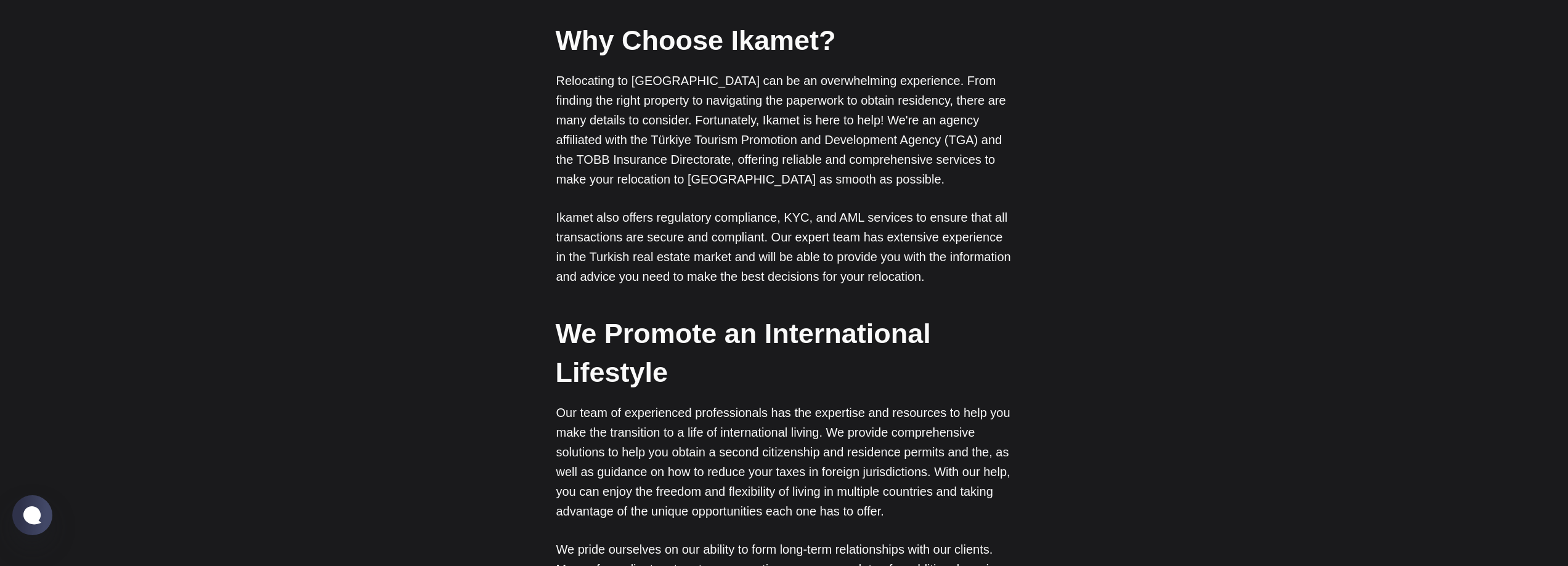
click at [768, 235] on p "Ikamet also offers regulatory compliance, KYC, and AML services to ensure that …" at bounding box center [784, 247] width 456 height 79
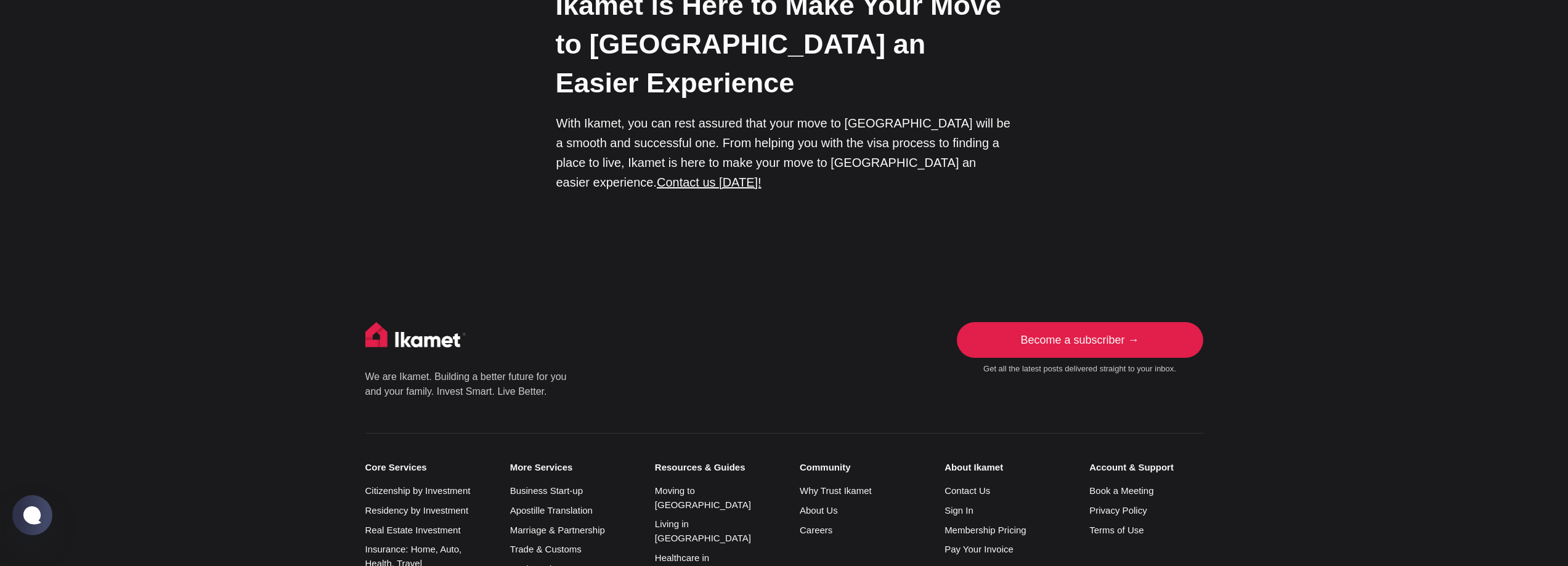
scroll to position [2094, 0]
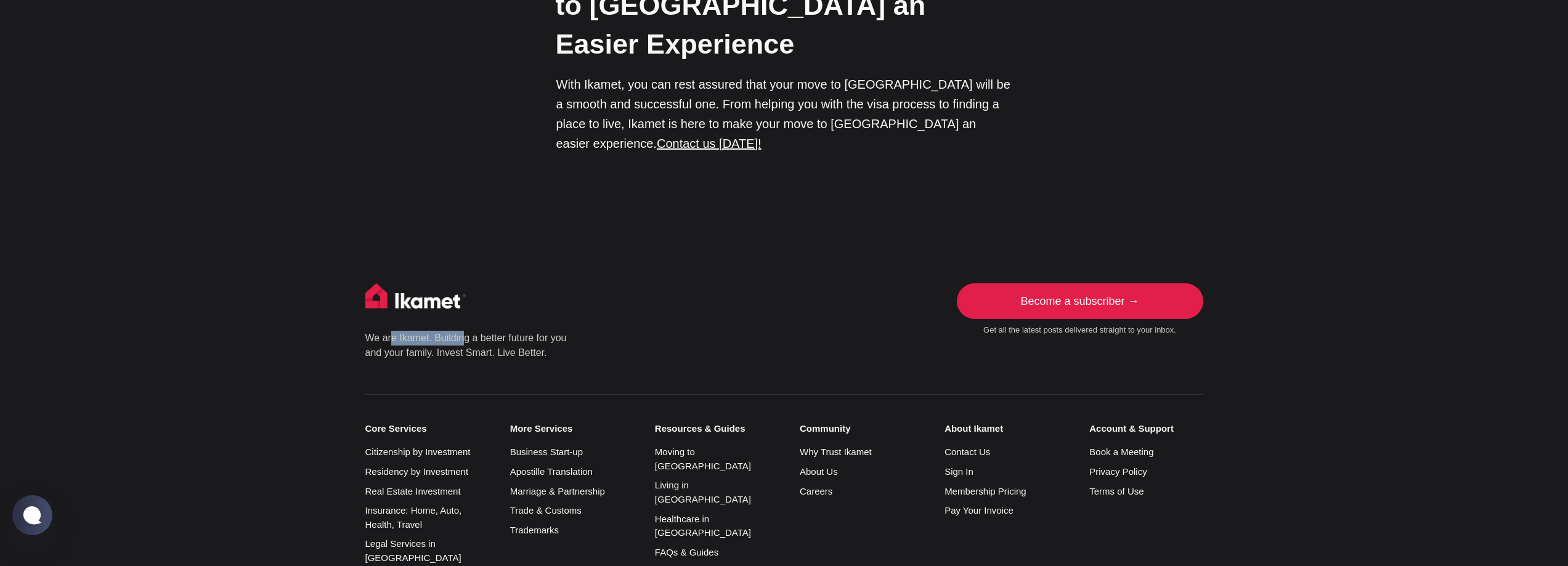
drag, startPoint x: 392, startPoint y: 245, endPoint x: 464, endPoint y: 241, distance: 72.1
click at [464, 330] on p "We are Ikamet. Building a better future for you and your family. Invest Smart. …" at bounding box center [466, 345] width 203 height 29
click at [402, 330] on p "We are Ikamet. Building a better future for you and your family. Invest Smart. …" at bounding box center [466, 345] width 203 height 29
drag, startPoint x: 399, startPoint y: 240, endPoint x: 427, endPoint y: 239, distance: 28.0
click at [427, 330] on p "We are Ikamet. Building a better future for you and your family. Invest Smart. …" at bounding box center [466, 345] width 203 height 29
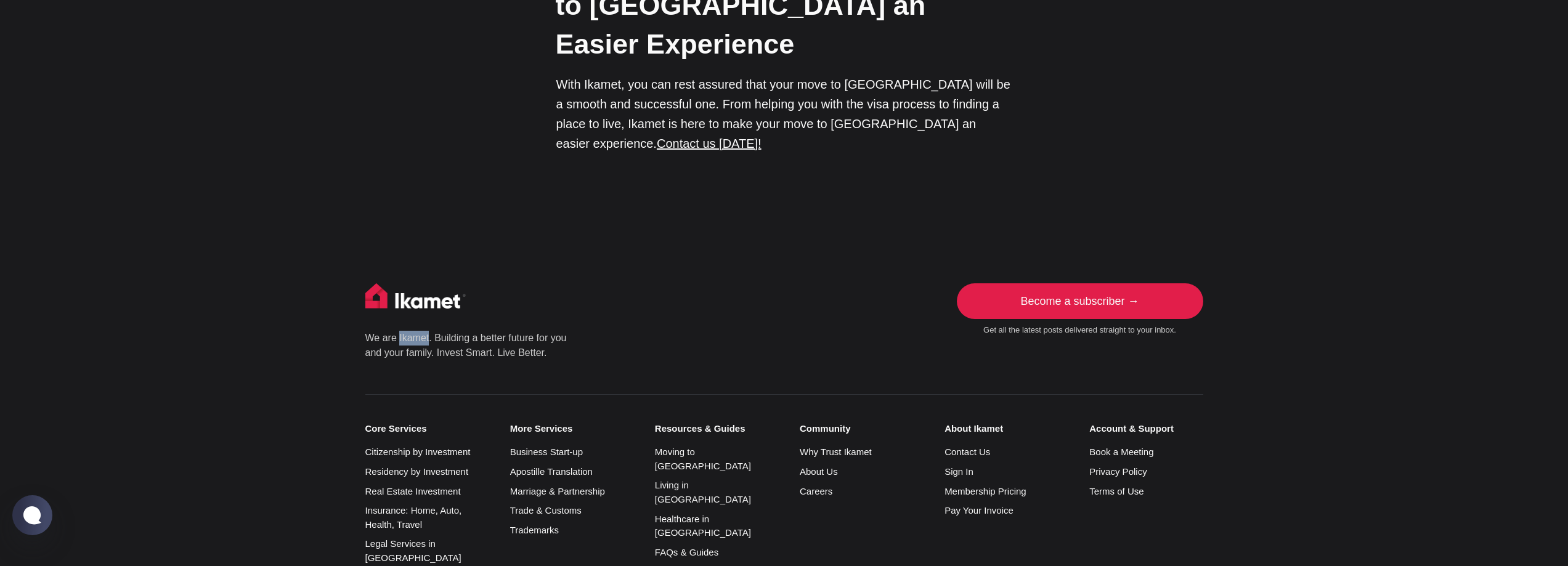
copy p "Ikamet"
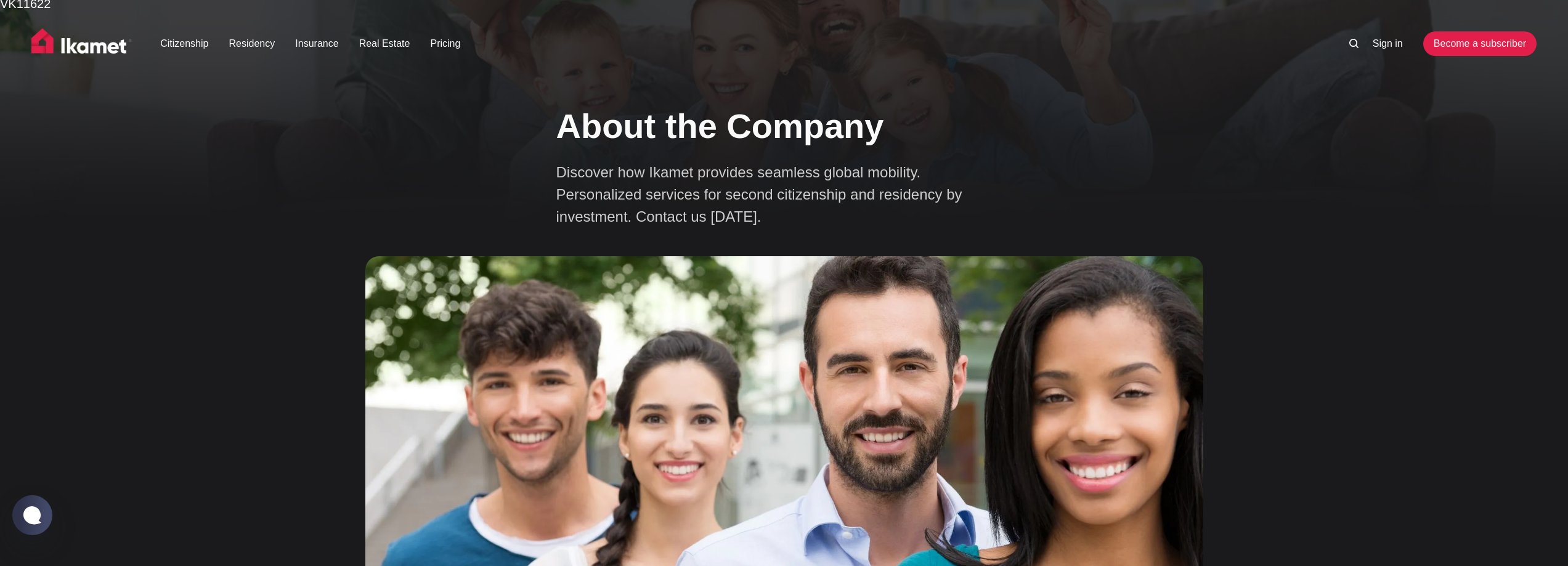
scroll to position [0, 0]
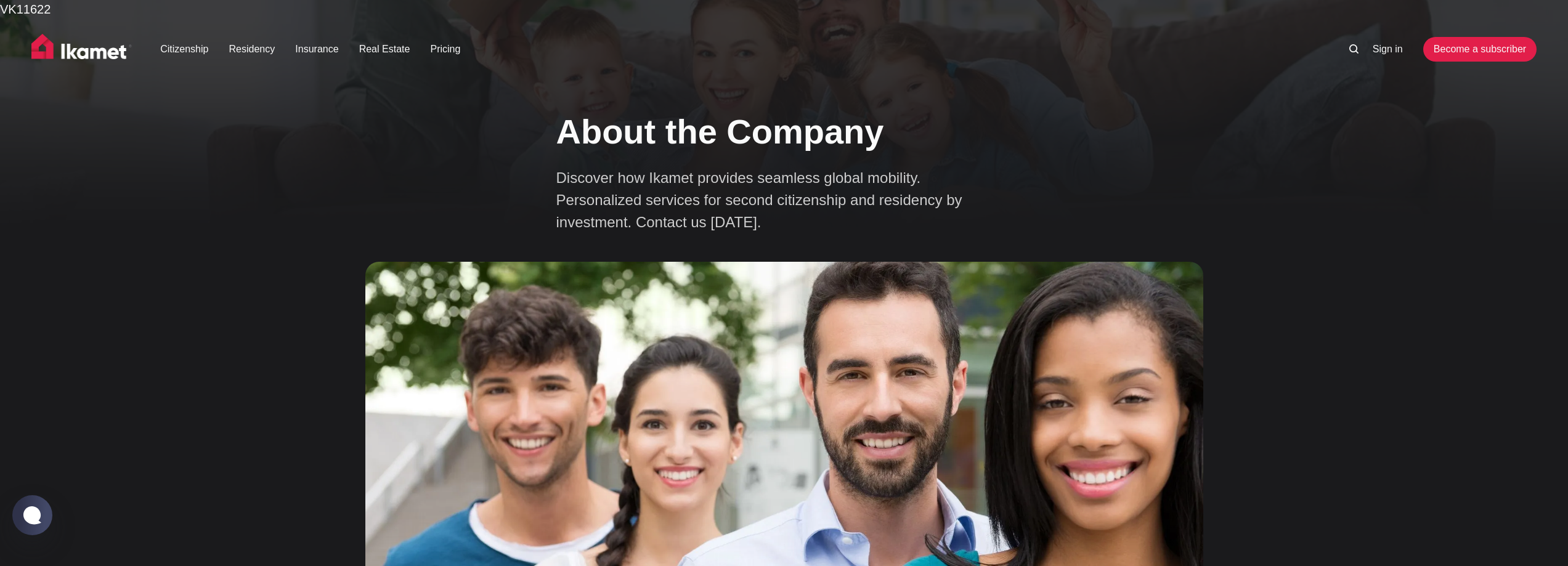
click at [443, 58] on ul "Citizenship Residency Insurance Real Estate Pricing" at bounding box center [735, 49] width 1189 height 25
click at [445, 46] on link "Pricing" at bounding box center [444, 49] width 30 height 15
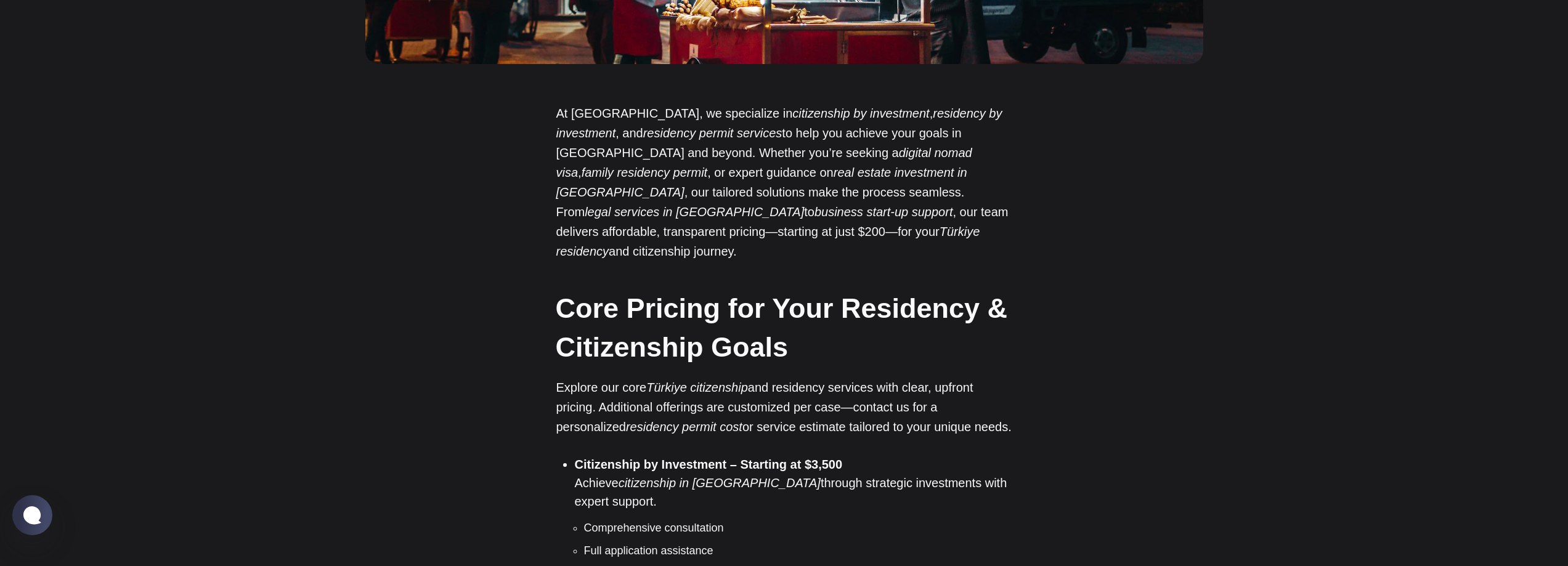
scroll to position [677, 0]
drag, startPoint x: 844, startPoint y: 447, endPoint x: 843, endPoint y: 440, distance: 7.1
click at [843, 454] on li "Citizenship by Investment – Starting at $3,500 Achieve citizenship in [GEOGRAPH…" at bounding box center [793, 506] width 438 height 104
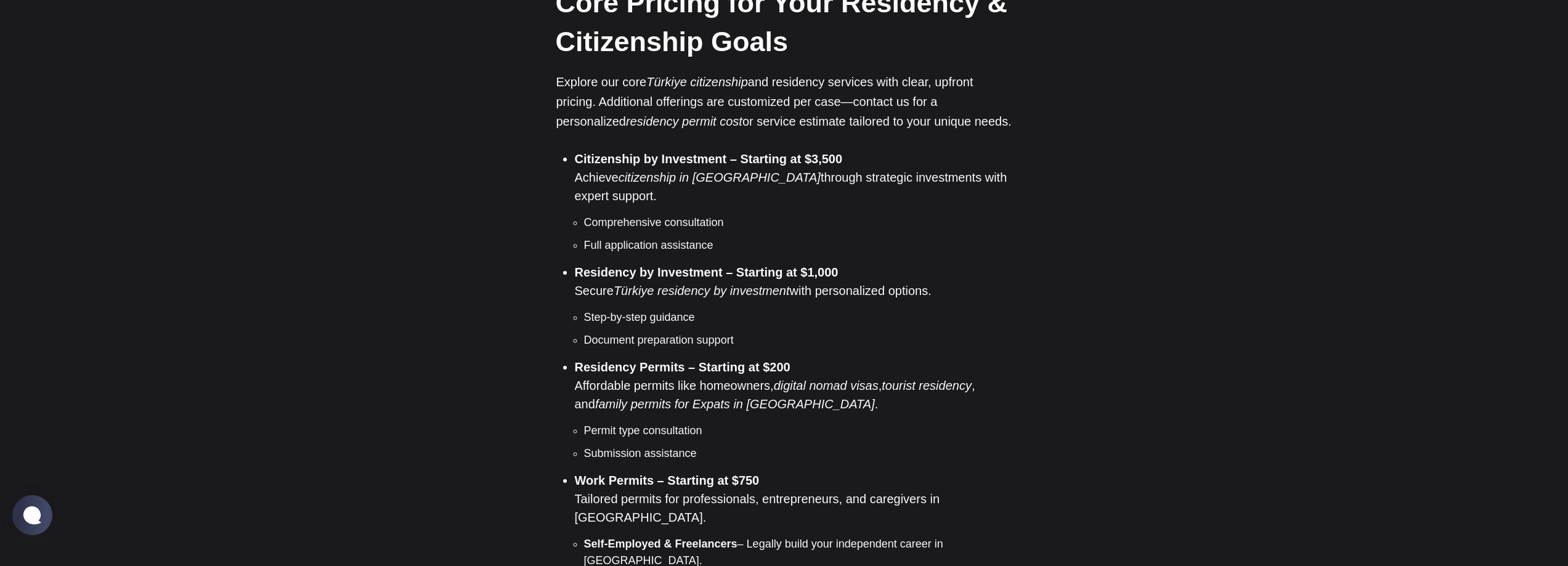
scroll to position [985, 0]
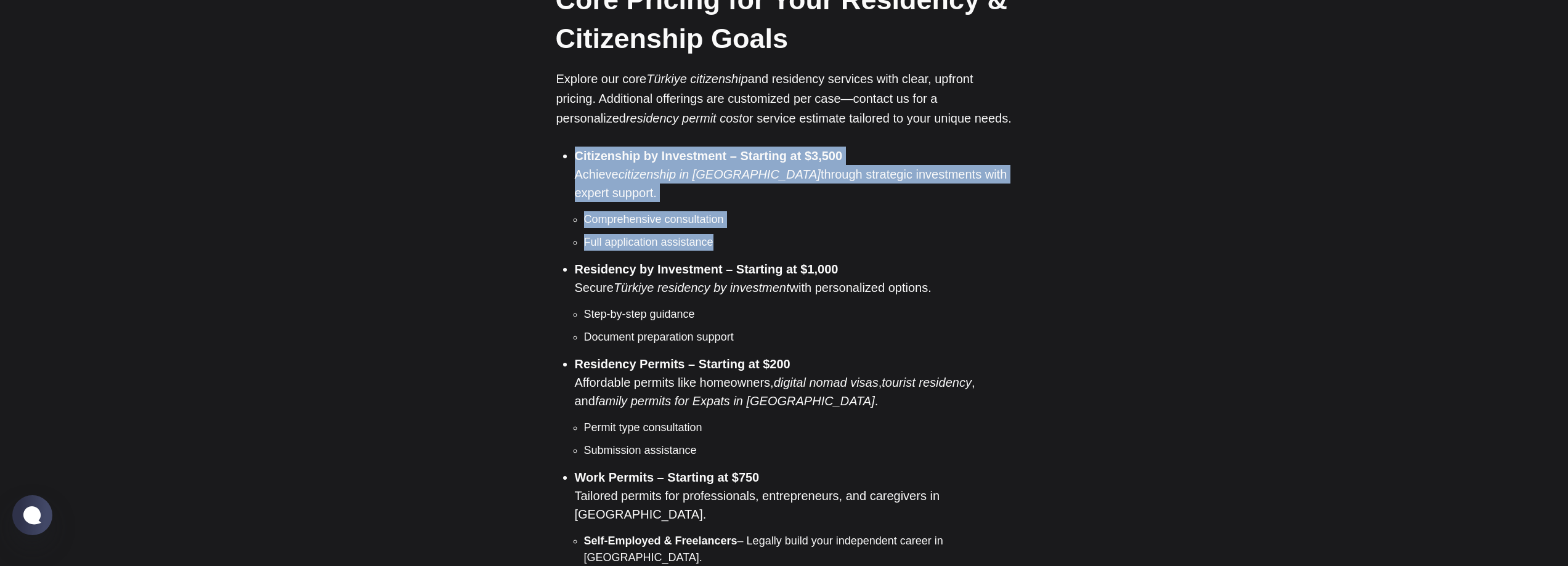
drag, startPoint x: 578, startPoint y: 139, endPoint x: 769, endPoint y: 207, distance: 202.7
click at [769, 207] on li "Citizenship by Investment – Starting at $3,500 Achieve citizenship in [GEOGRAPH…" at bounding box center [793, 198] width 438 height 104
click at [755, 234] on li "Full application assistance" at bounding box center [799, 242] width 428 height 16
drag, startPoint x: 718, startPoint y: 207, endPoint x: 580, endPoint y: 139, distance: 153.8
click at [580, 147] on li "Citizenship by Investment – Starting at $3,500 Achieve citizenship in [GEOGRAPH…" at bounding box center [793, 198] width 438 height 104
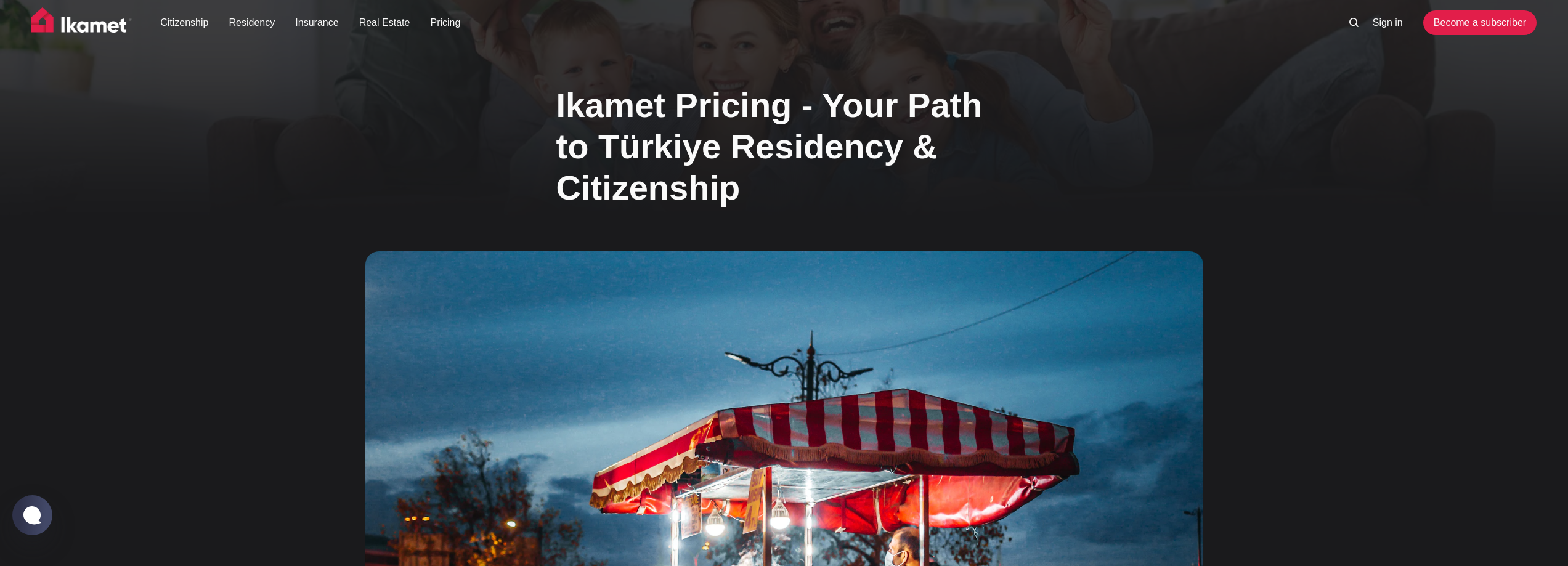
scroll to position [0, 0]
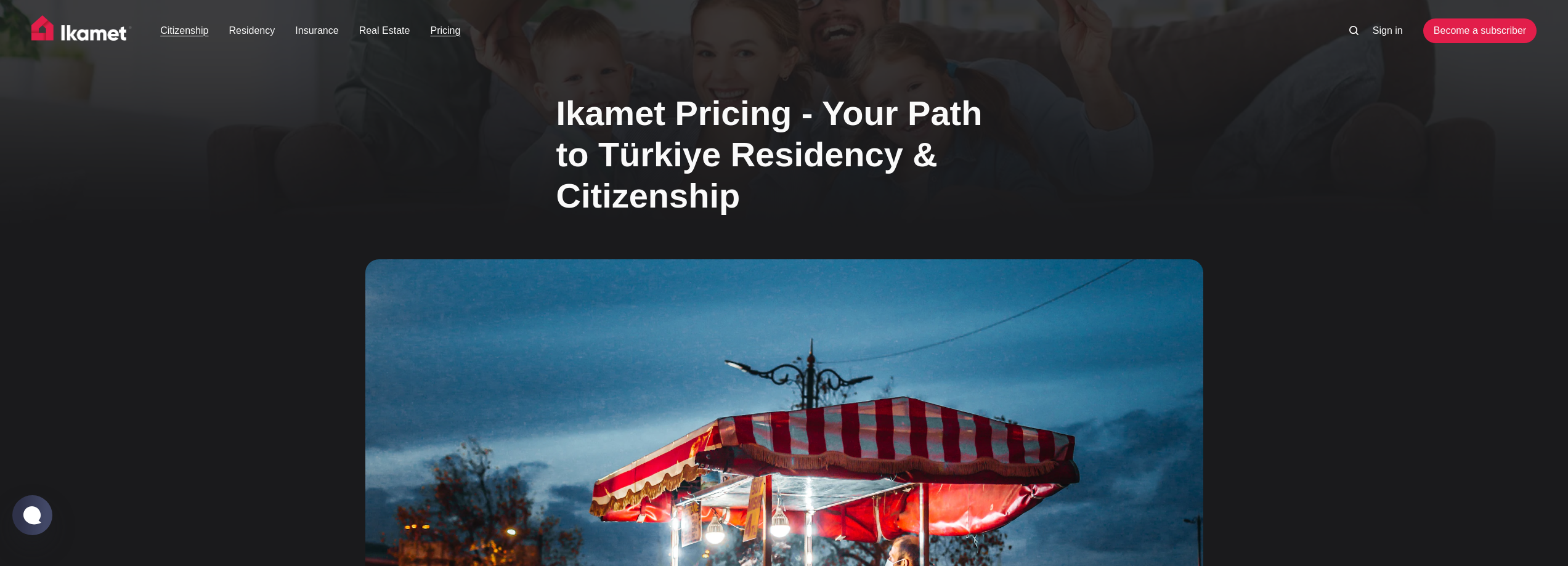
click at [194, 26] on link "Citizenship" at bounding box center [184, 31] width 48 height 15
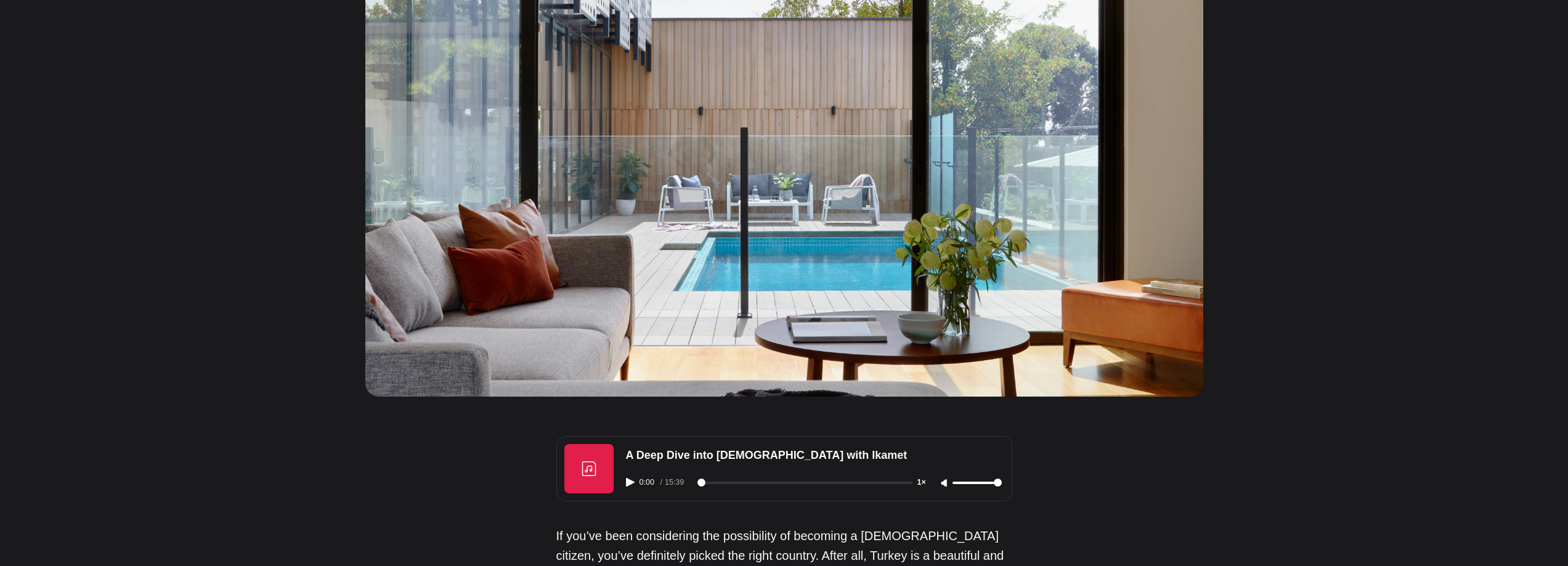
scroll to position [739, 0]
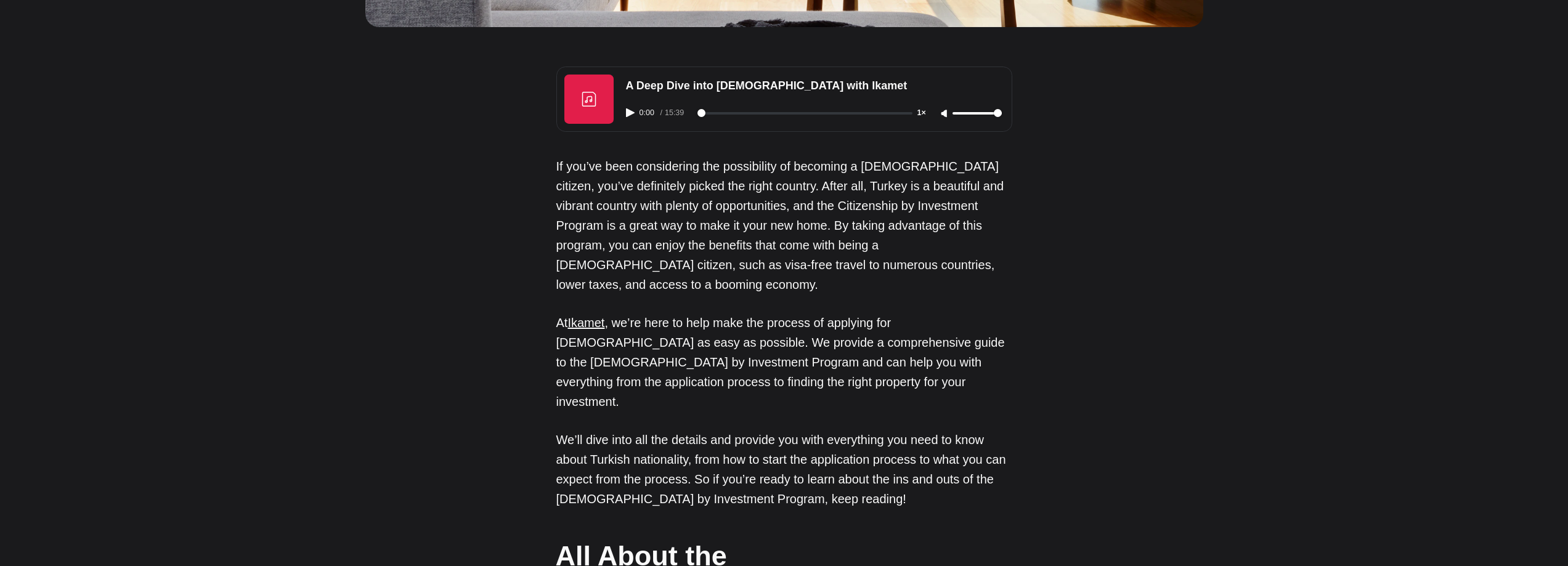
click at [619, 111] on div "0:00 / 15:39 1×" at bounding box center [813, 113] width 391 height 32
click at [629, 111] on icon "Play audio" at bounding box center [630, 112] width 8 height 8
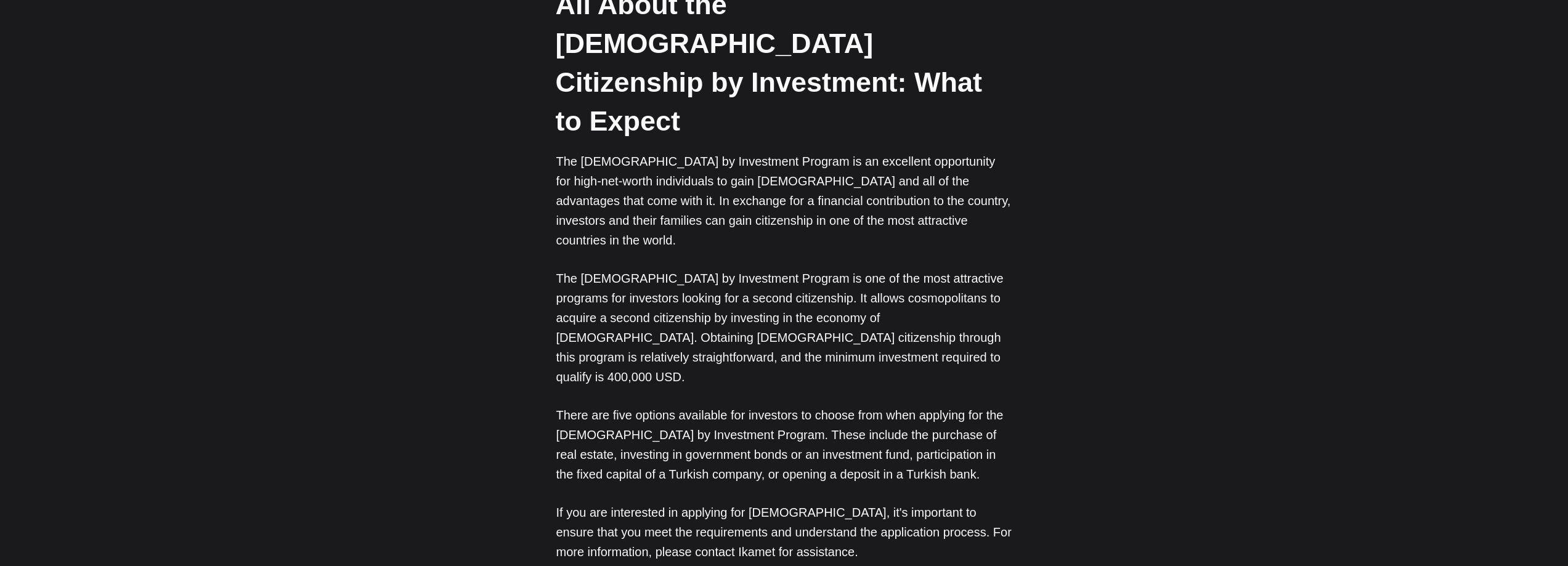
scroll to position [1293, 0]
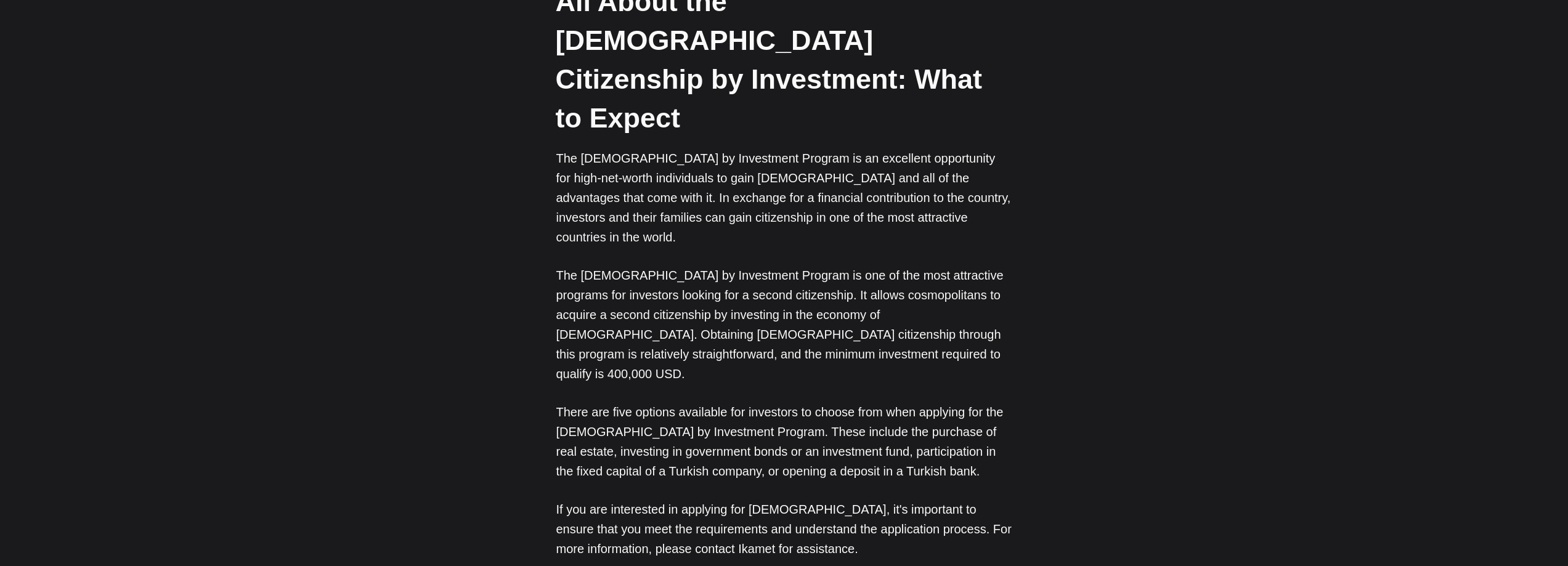
click at [609, 266] on p "The [DEMOGRAPHIC_DATA] by Investment Program is one of the most attractive prog…" at bounding box center [784, 325] width 456 height 118
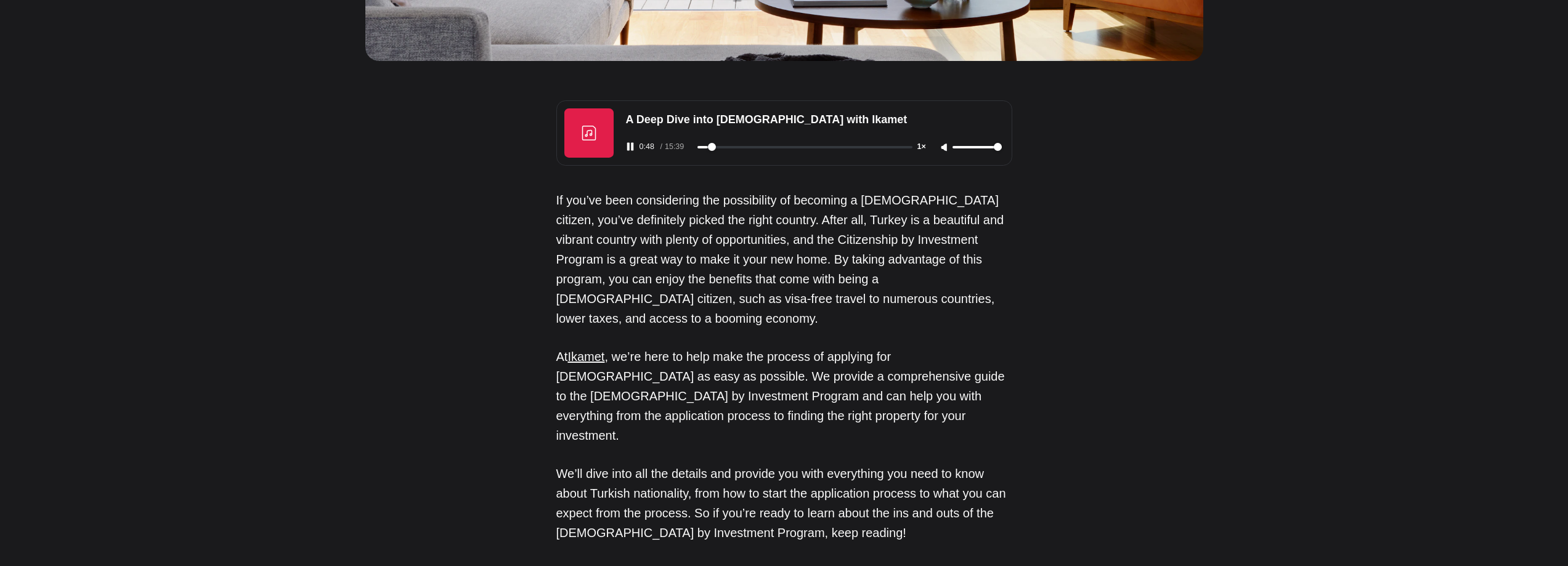
scroll to position [677, 0]
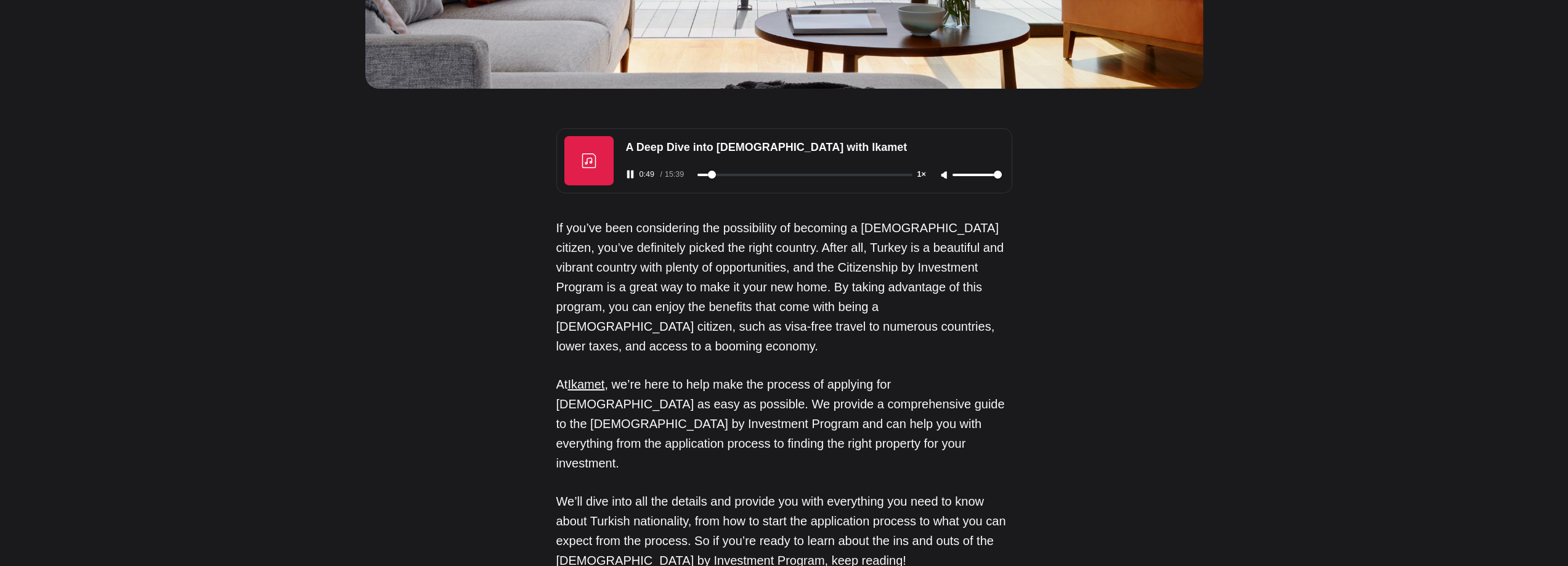
click at [626, 172] on icon "Pause audio" at bounding box center [630, 174] width 8 height 8
click at [626, 177] on icon "Play audio" at bounding box center [630, 174] width 8 height 8
click at [590, 171] on div at bounding box center [589, 161] width 49 height 49
type input "349"
click at [626, 172] on icon "Pause audio" at bounding box center [630, 174] width 8 height 8
